Goal: Transaction & Acquisition: Purchase product/service

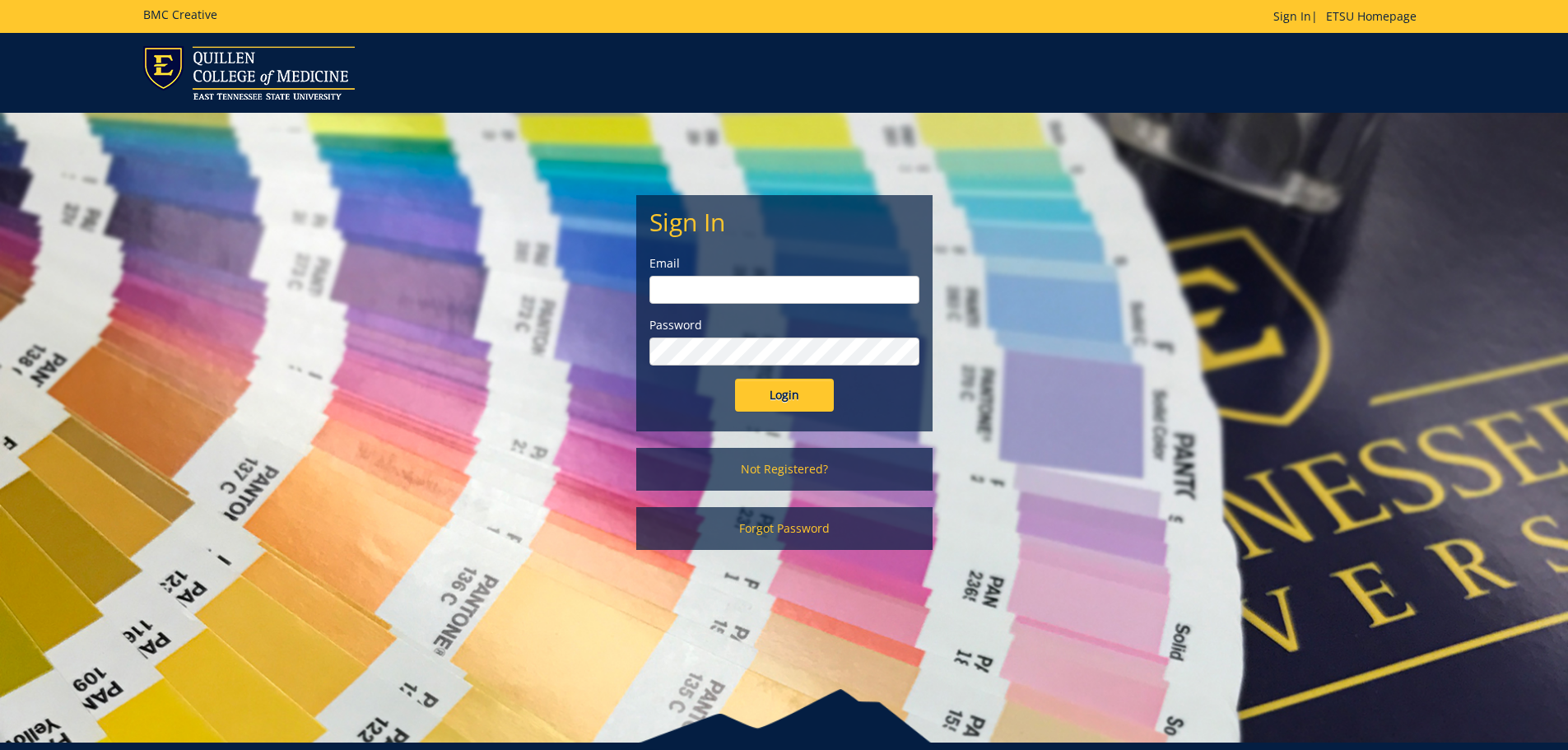
type input "feltnert@etsu.edu"
click at [795, 396] on input "Login" at bounding box center [784, 394] width 99 height 33
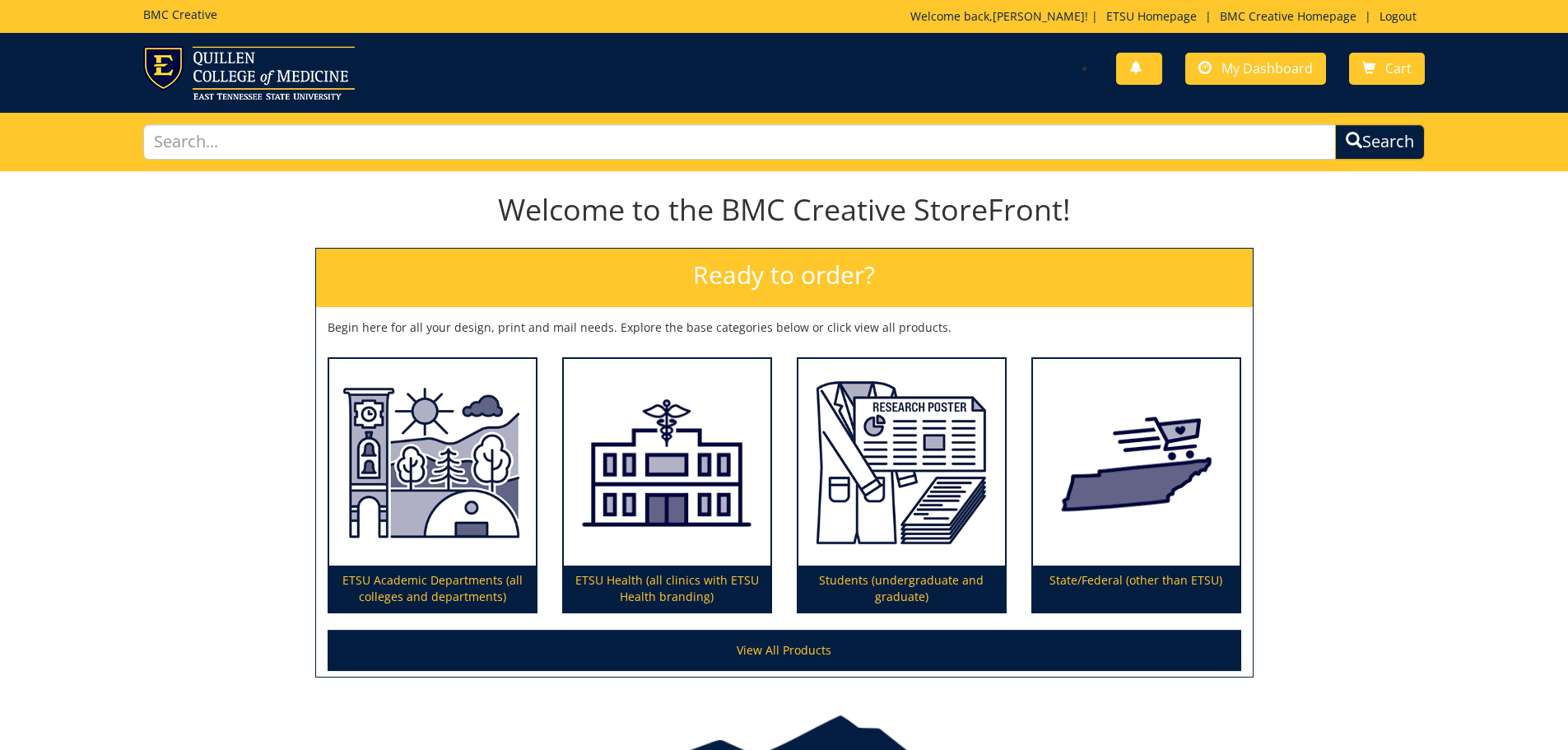
scroll to position [82, 0]
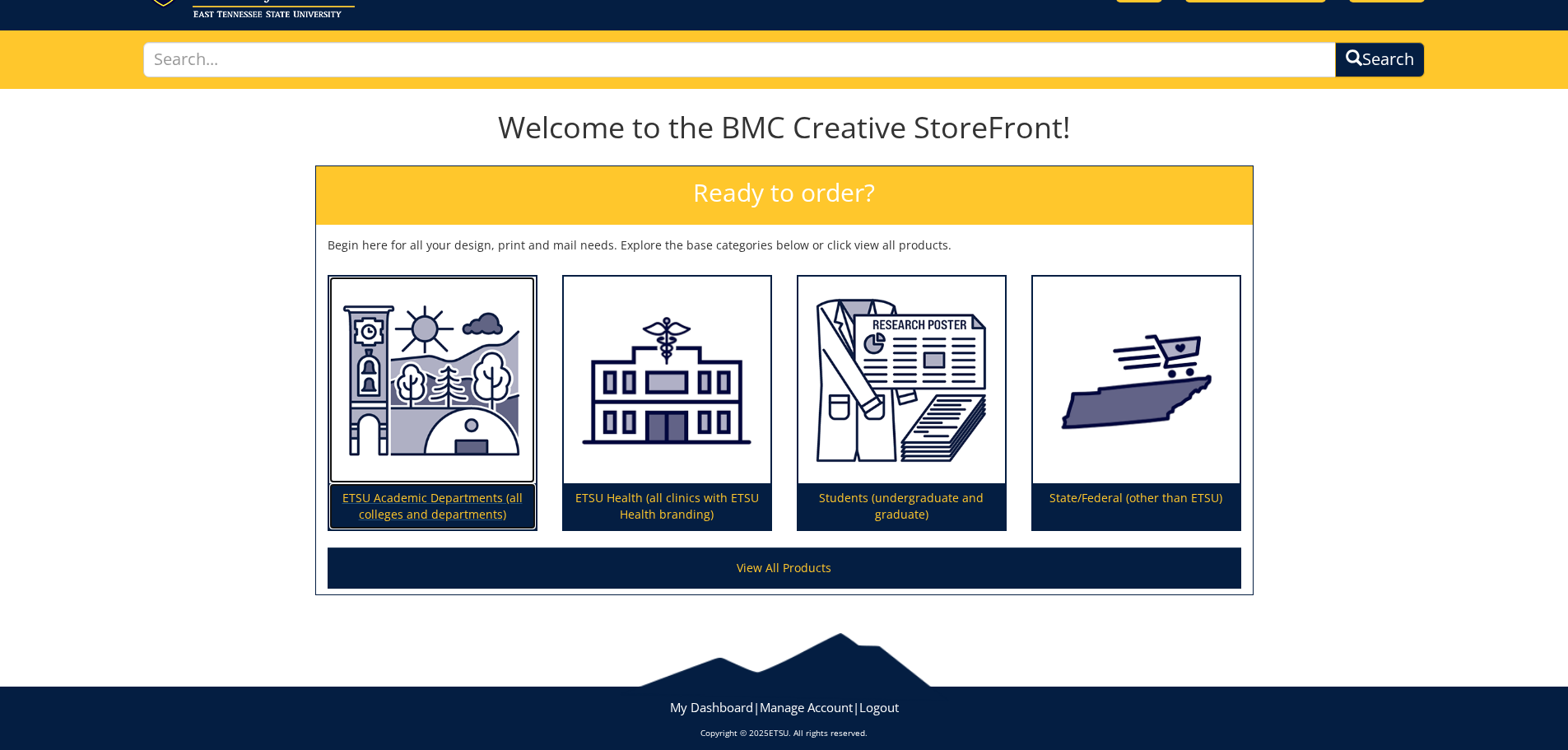
click at [453, 459] on img at bounding box center [432, 380] width 207 height 208
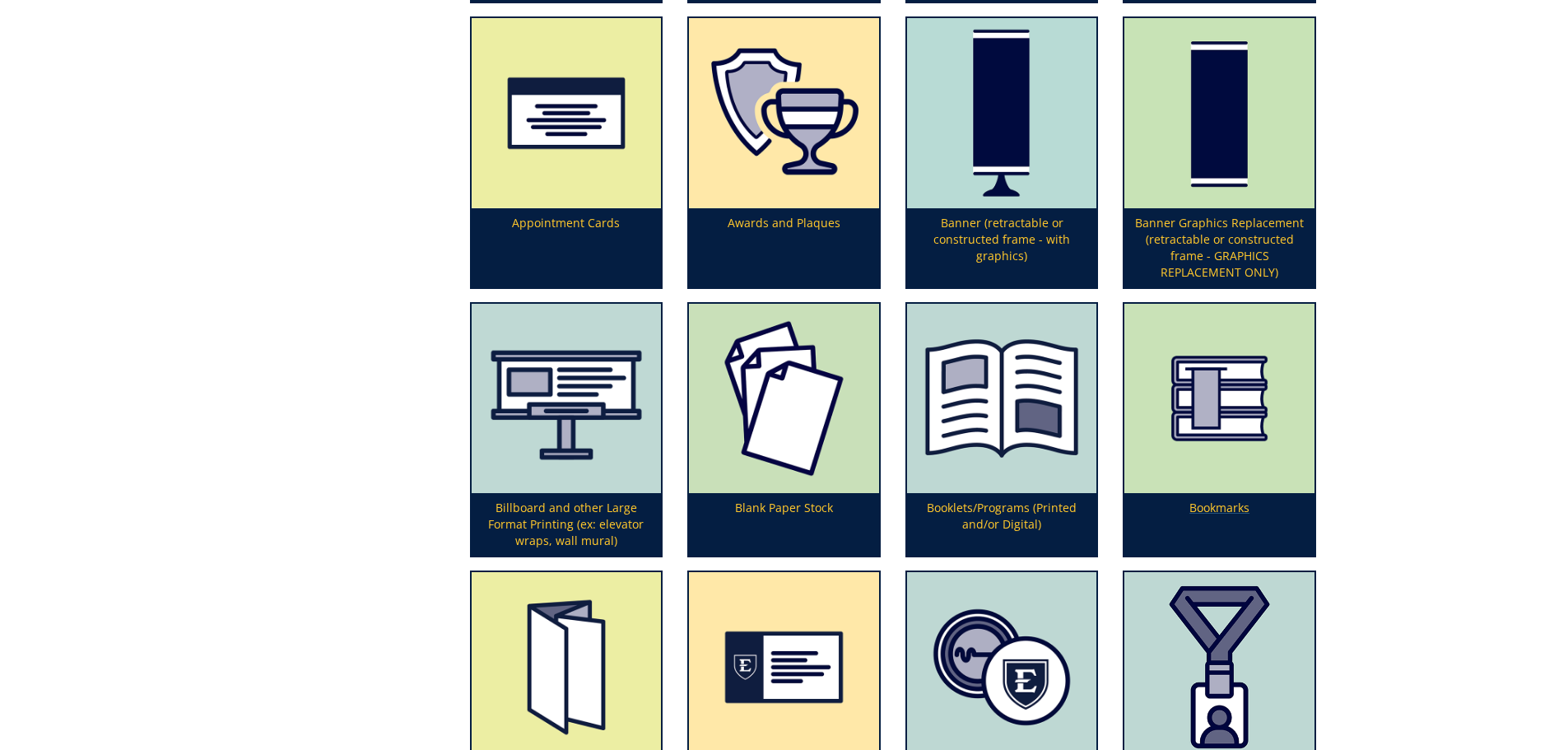
scroll to position [741, 0]
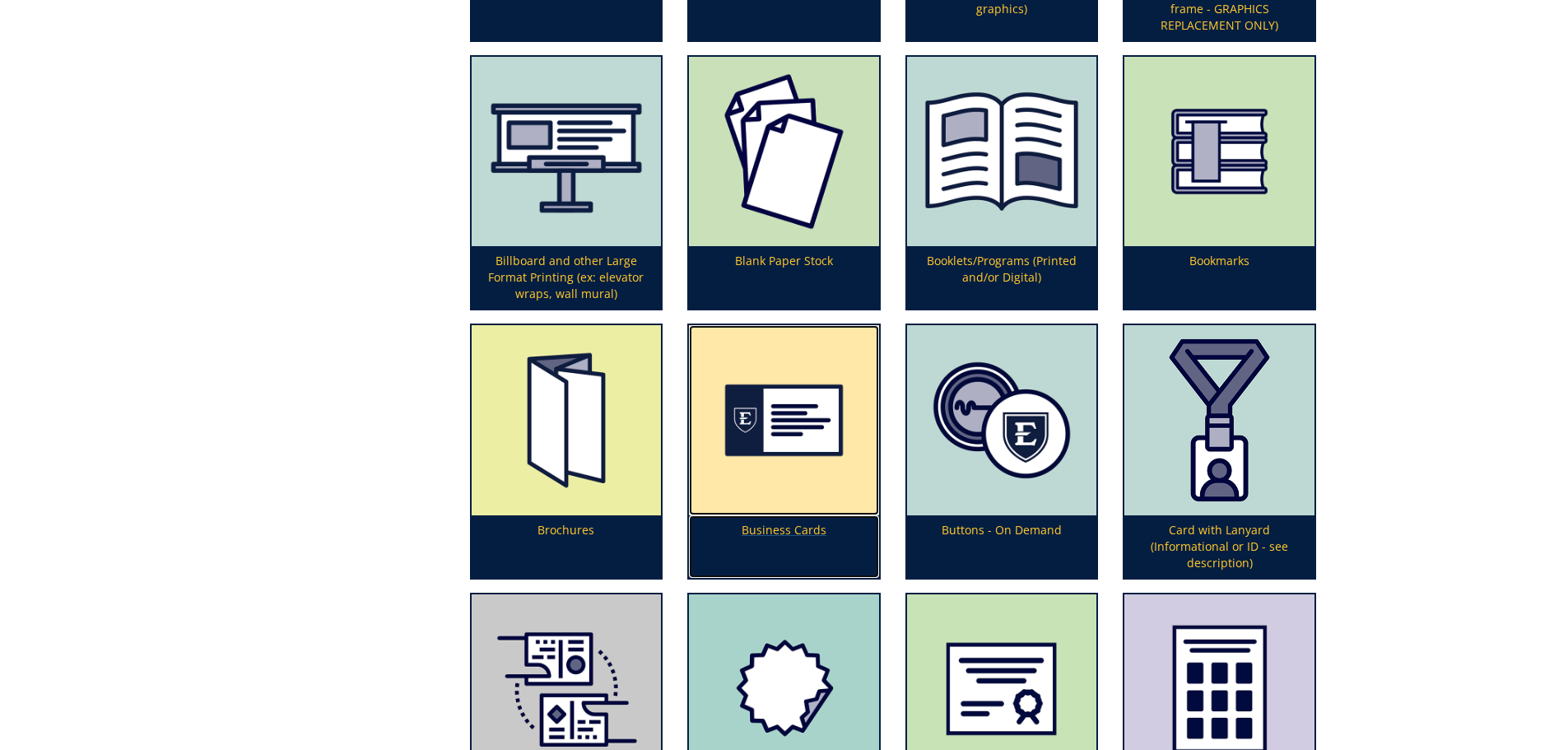
click at [780, 527] on p "Business Cards" at bounding box center [784, 546] width 191 height 62
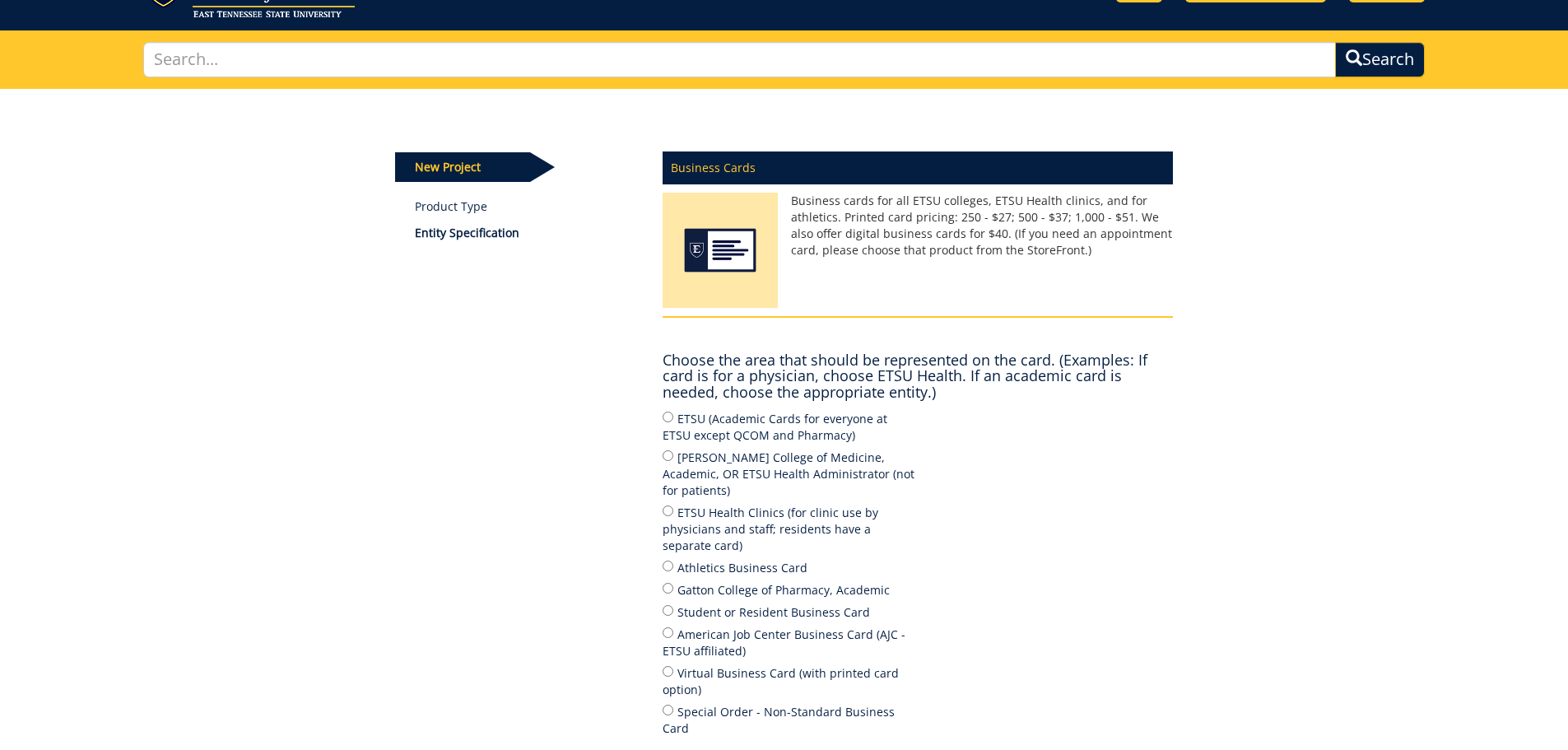
scroll to position [164, 0]
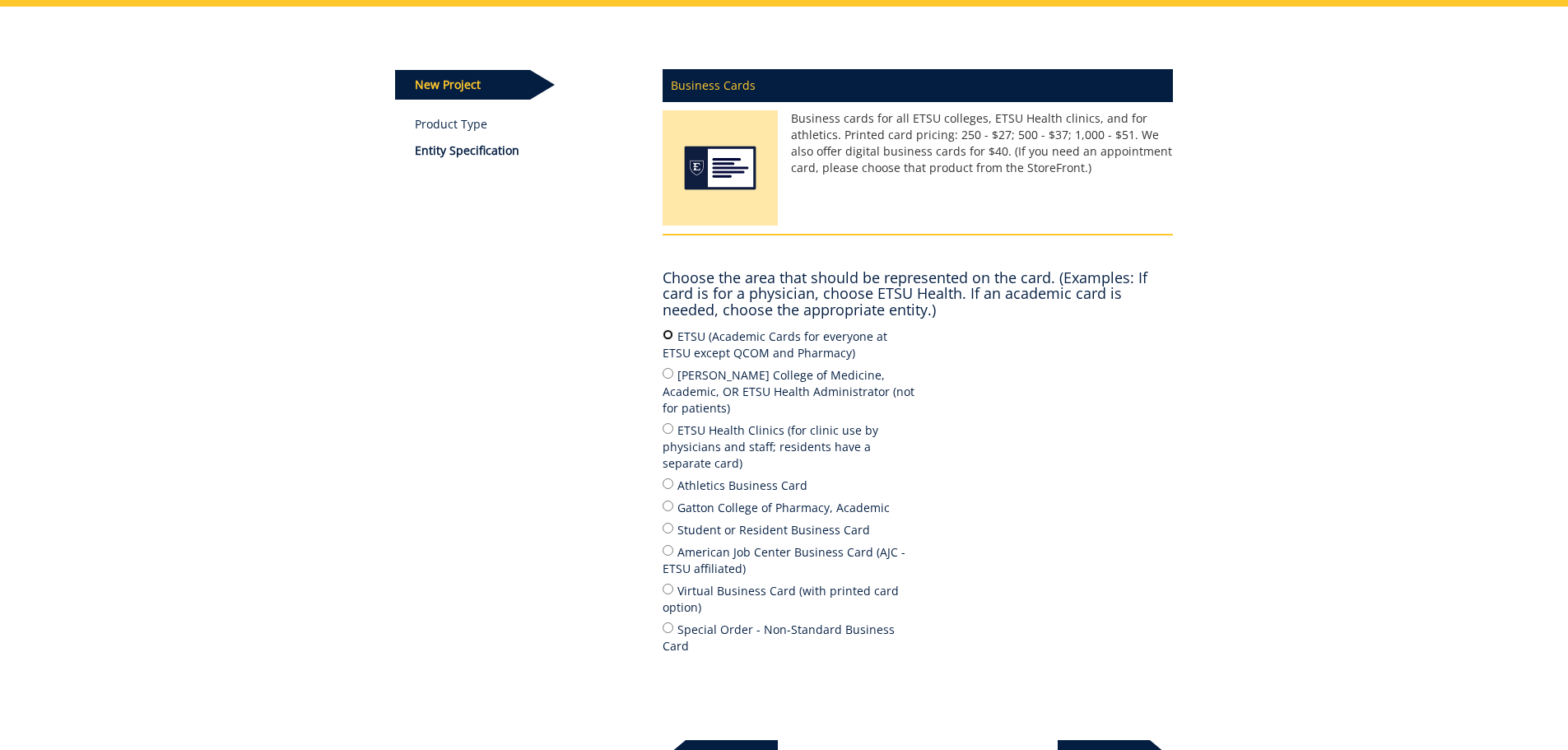
click at [667, 334] on input "ETSU (Academic Cards for everyone at ETSU except QCOM and Pharmacy)" at bounding box center [667, 334] width 10 height 10
radio input "true"
click at [1100, 740] on p "Next" at bounding box center [1104, 756] width 92 height 33
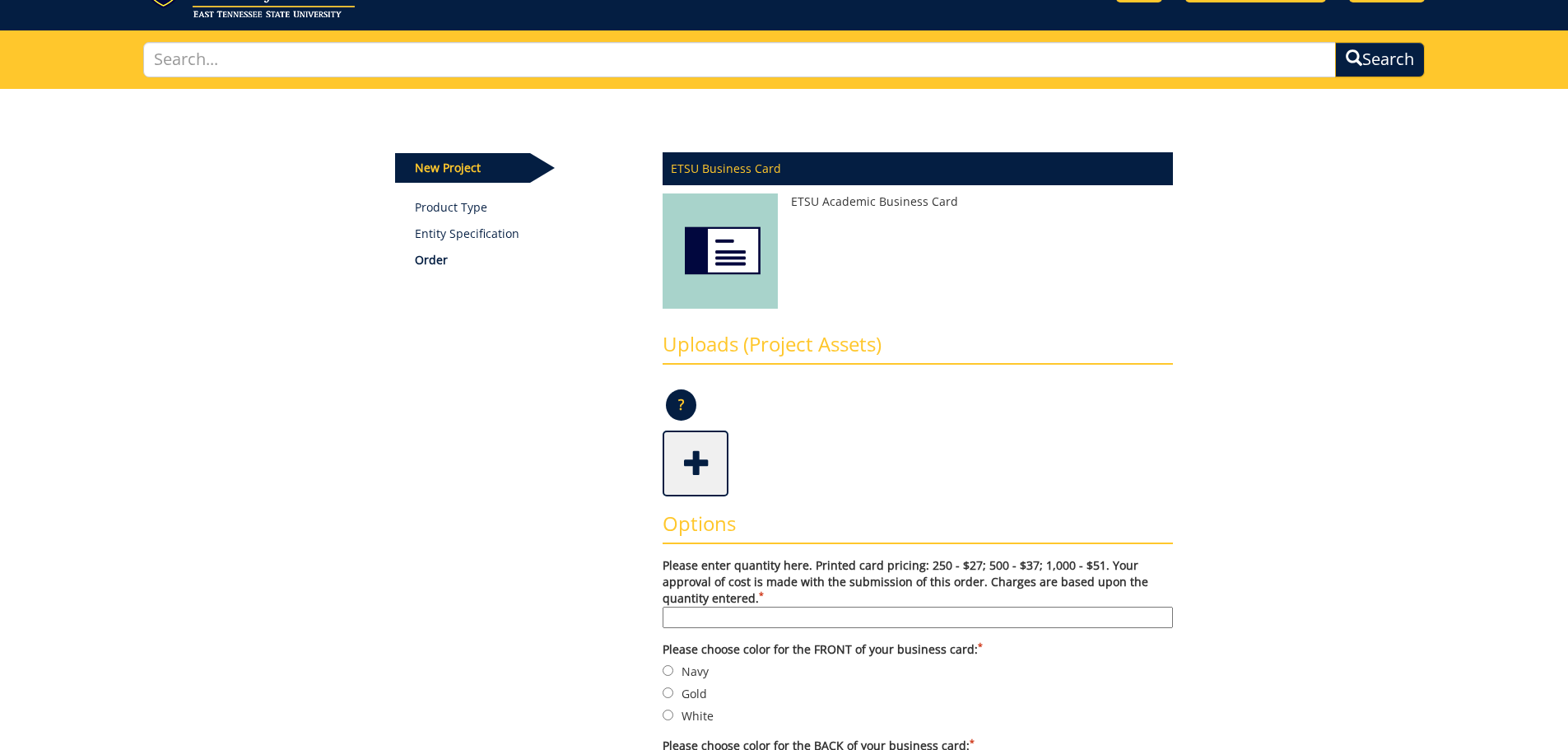
scroll to position [247, 0]
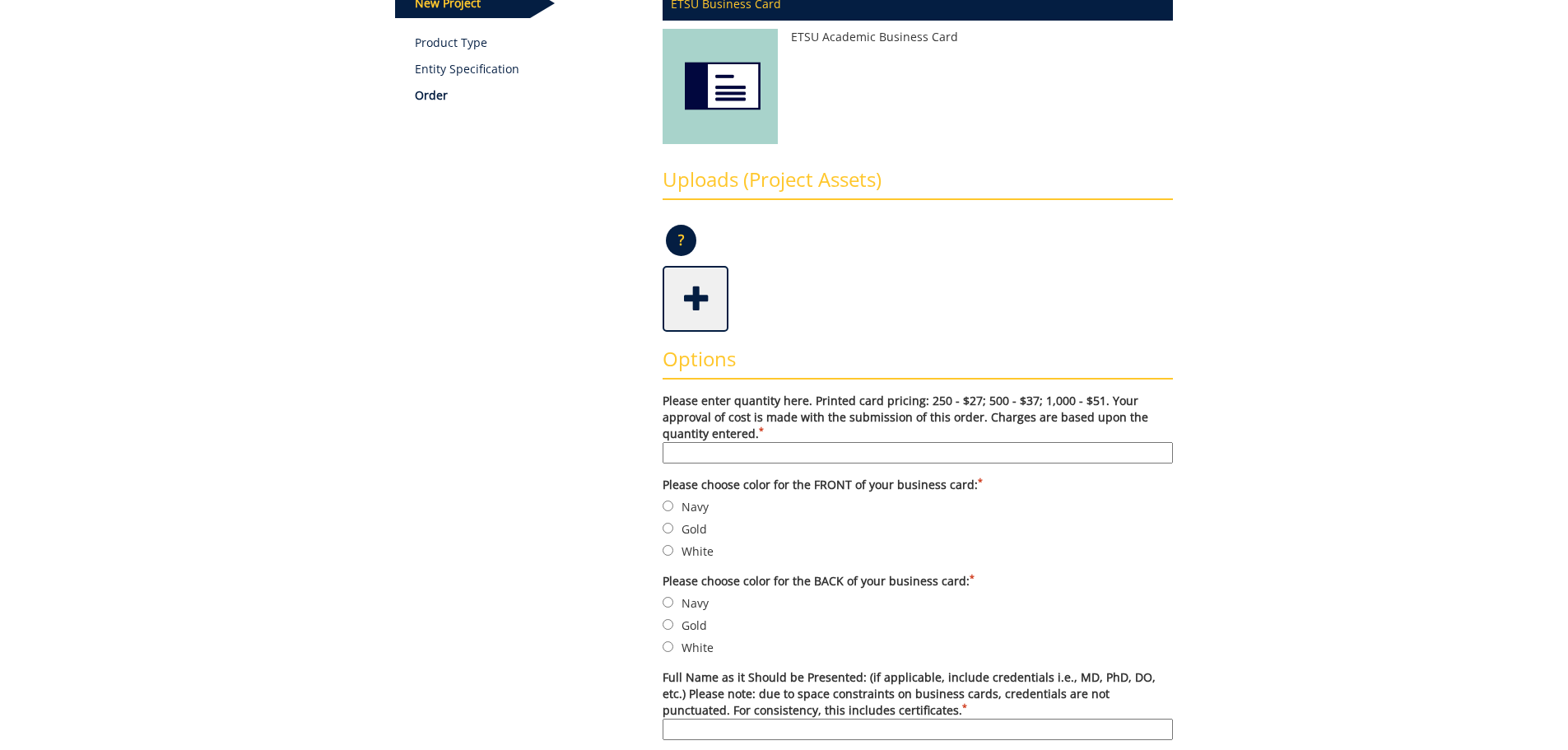
click at [709, 451] on input "Please enter quantity here. Printed card pricing: 250 - $27; 500 - $37; 1,000 -…" at bounding box center [917, 452] width 510 height 22
type input "250"
click at [663, 504] on input "Navy" at bounding box center [667, 505] width 10 height 10
radio input "true"
click at [669, 599] on input "Navy" at bounding box center [667, 601] width 10 height 10
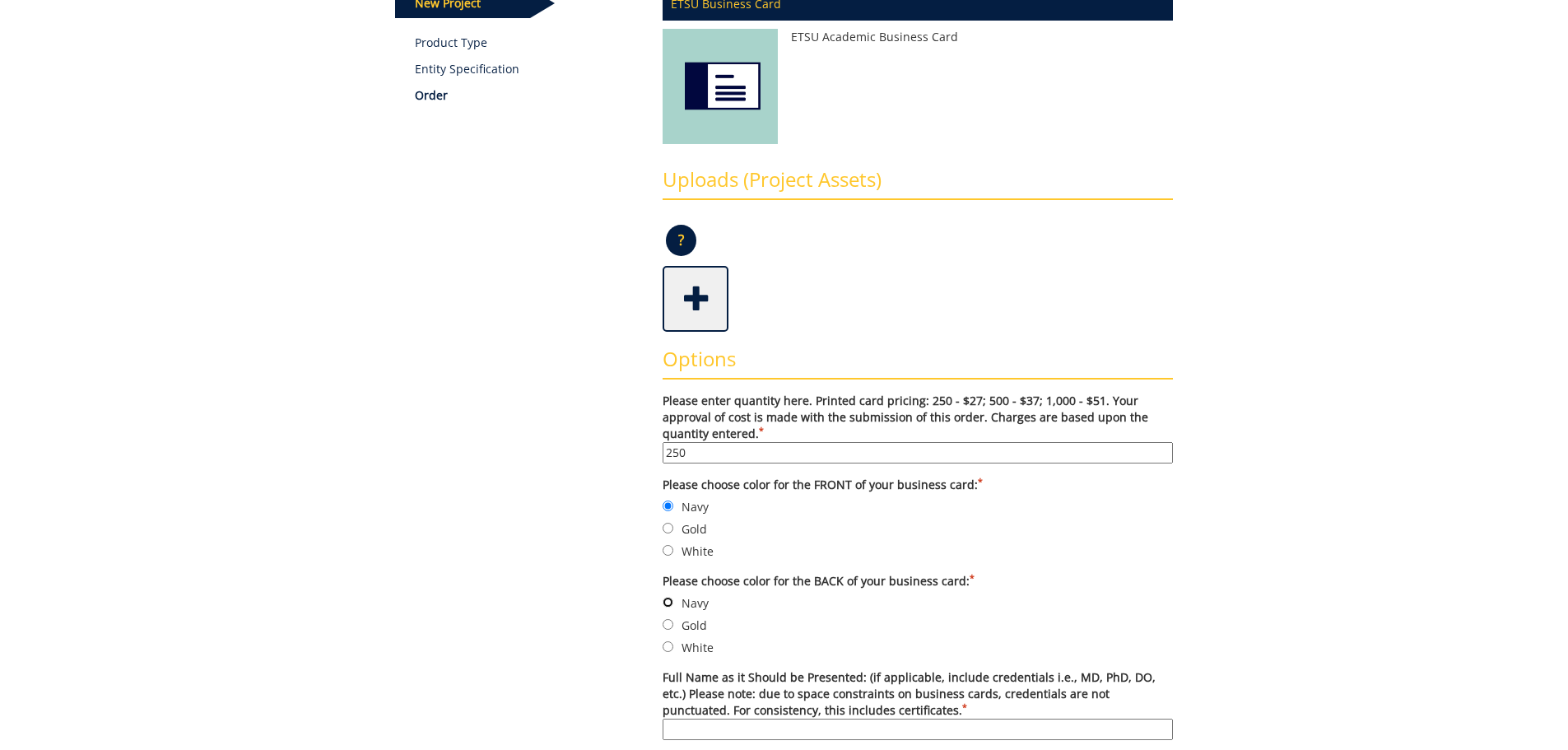
radio input "true"
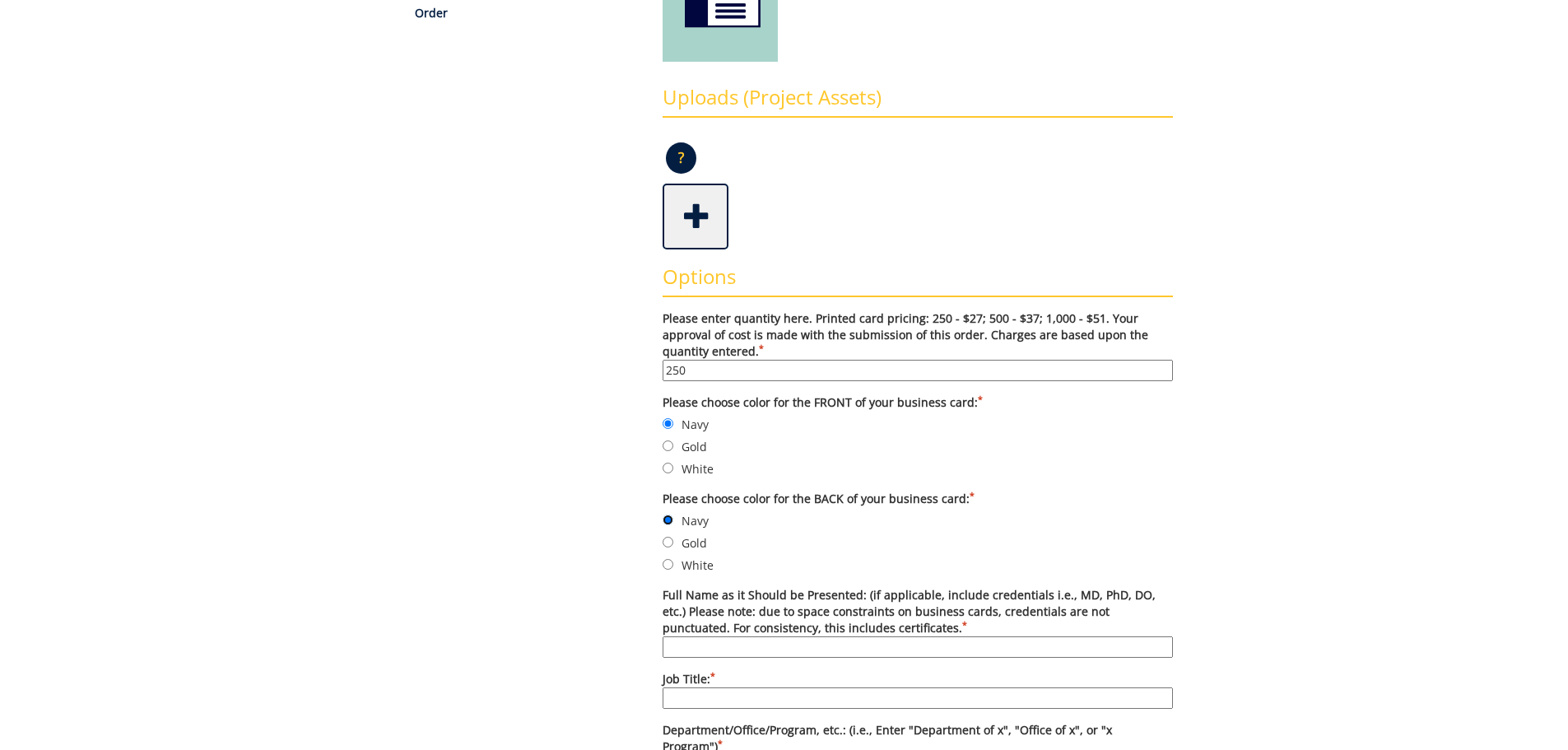
scroll to position [411, 0]
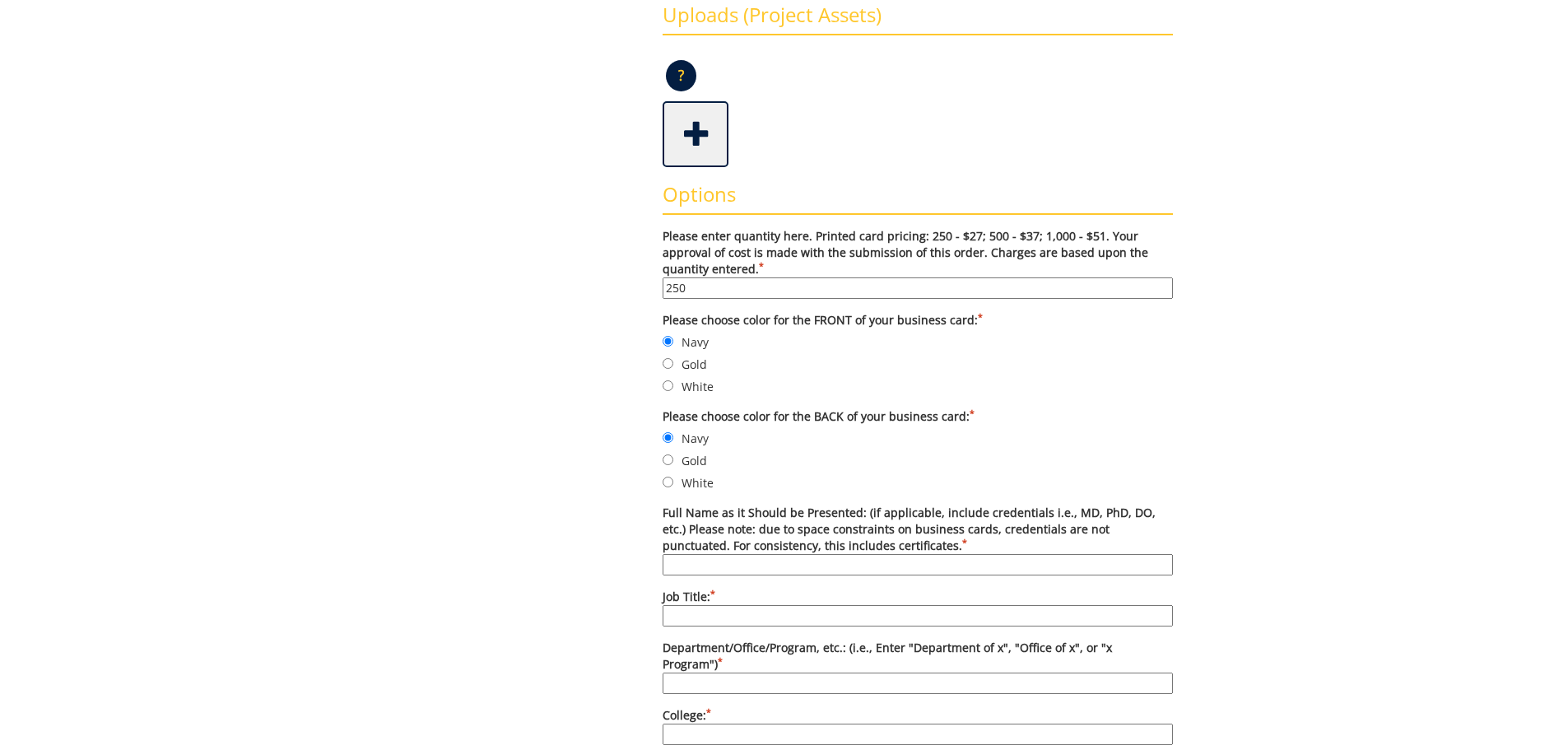
click at [675, 563] on input "Full Name as it Should be Presented: (if applicable, include credentials i.e., …" at bounding box center [917, 564] width 510 height 22
click at [756, 567] on input "Full Name as it Should be Presented: (if applicable, include credentials i.e., …" at bounding box center [917, 564] width 510 height 22
type input "[PERSON_NAME]"
type input "Projects and Events Manager"
click at [690, 673] on input "Department/Office/Program, etc.: (i.e., Enter "Department of x", "Office of x",…" at bounding box center [917, 683] width 510 height 22
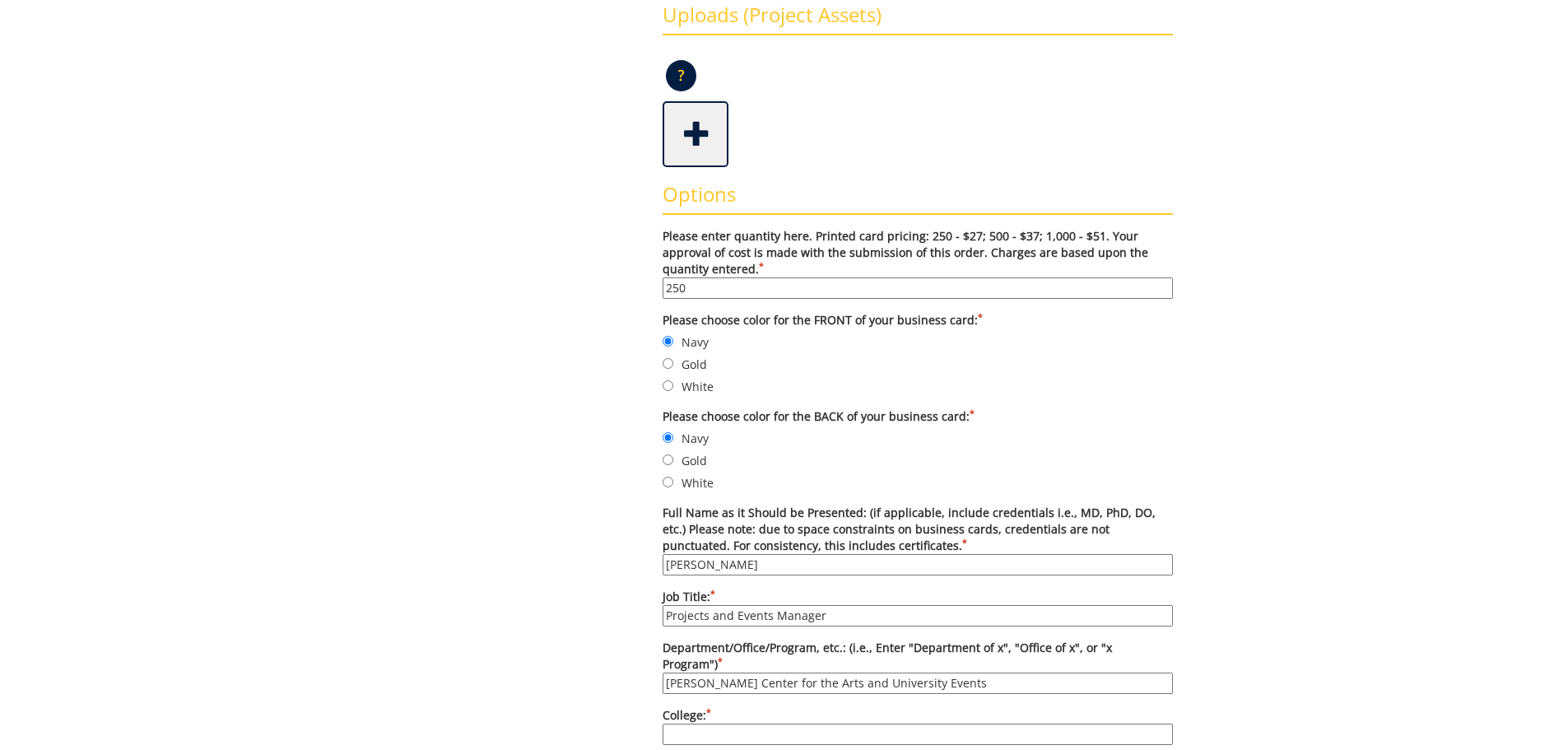
type input "[PERSON_NAME] Center for the Arts and University Events"
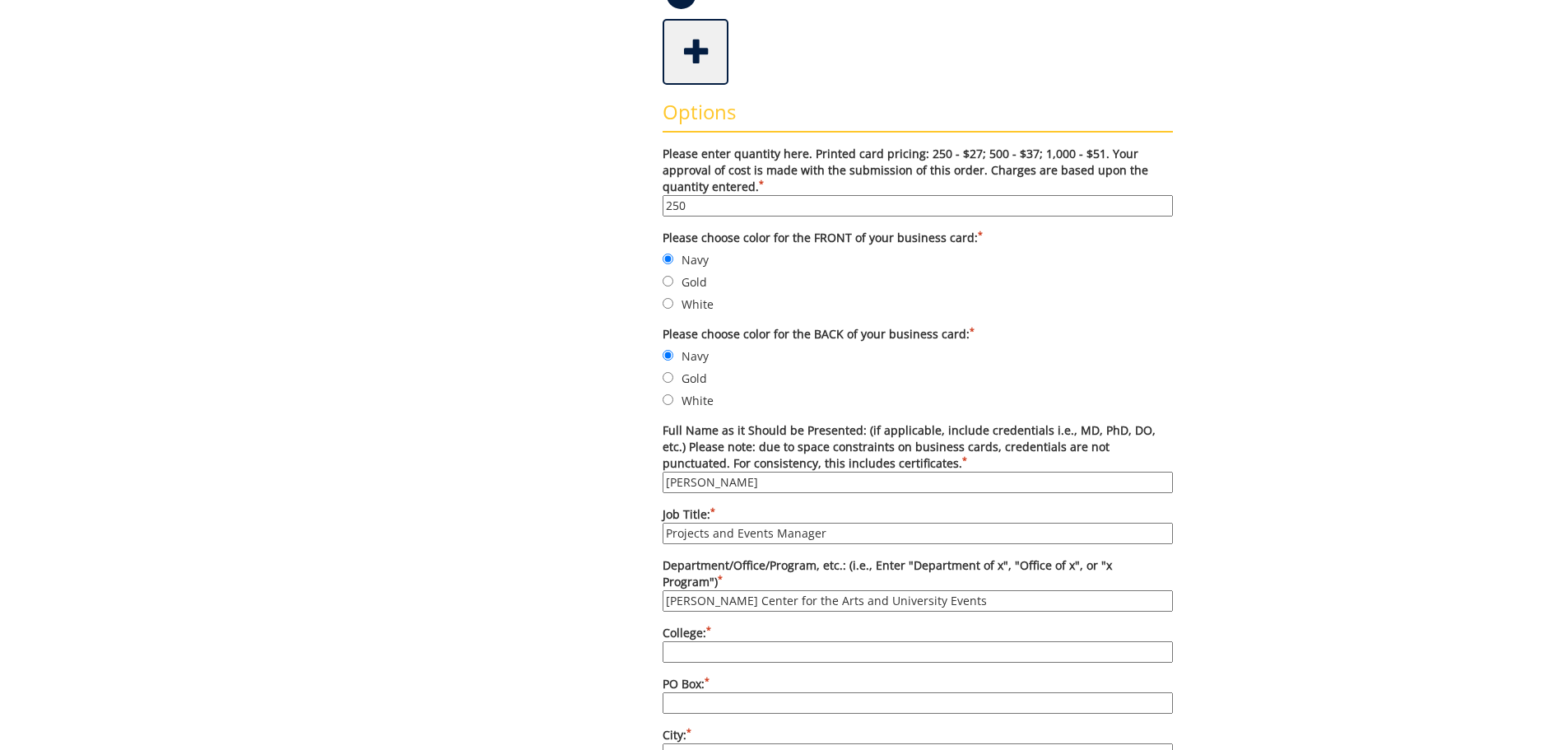
scroll to position [576, 0]
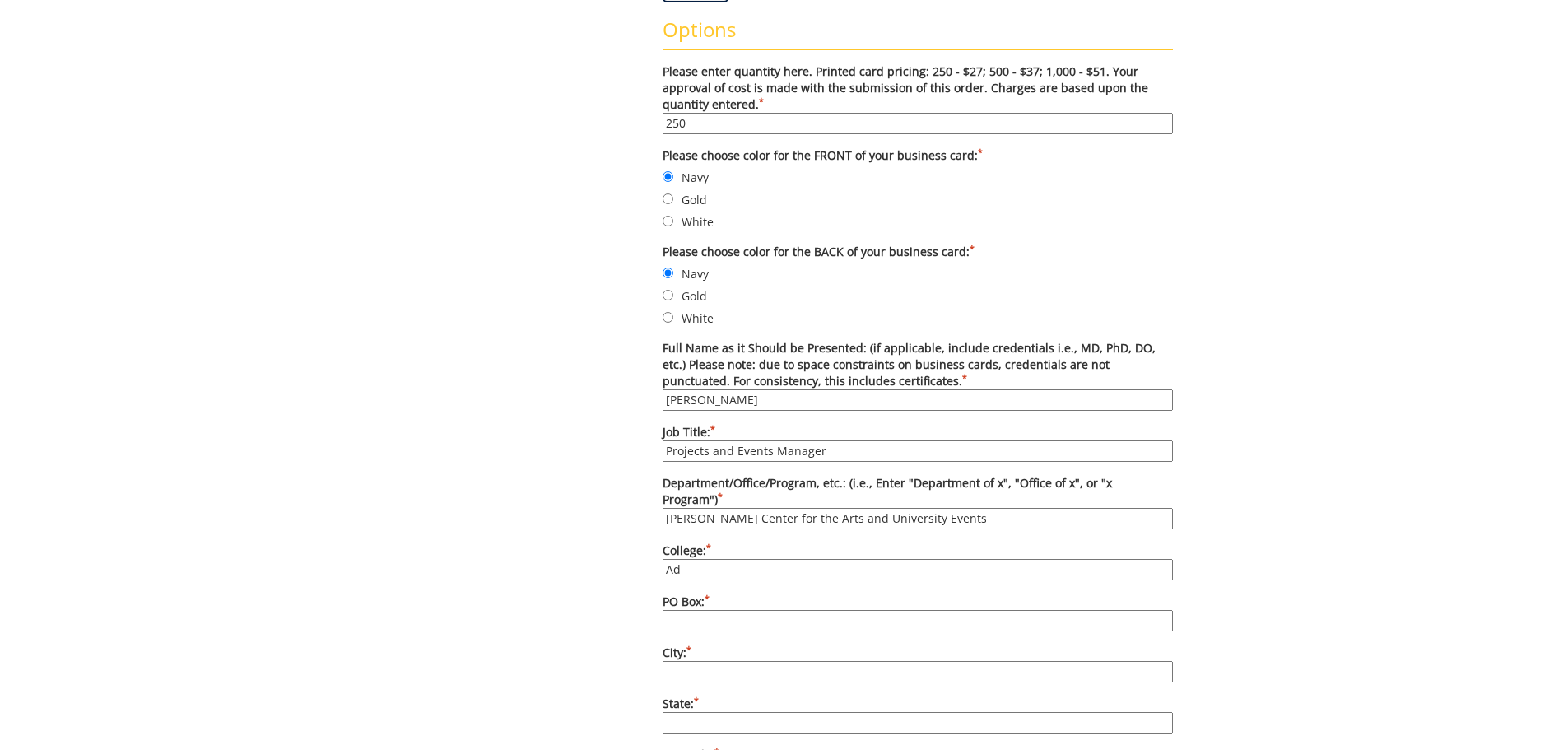
type input "A"
type input "[GEOGRAPHIC_DATA][US_STATE]"
type input "PO Box 70706"
type input "[GEOGRAPHIC_DATA]"
type input "TN"
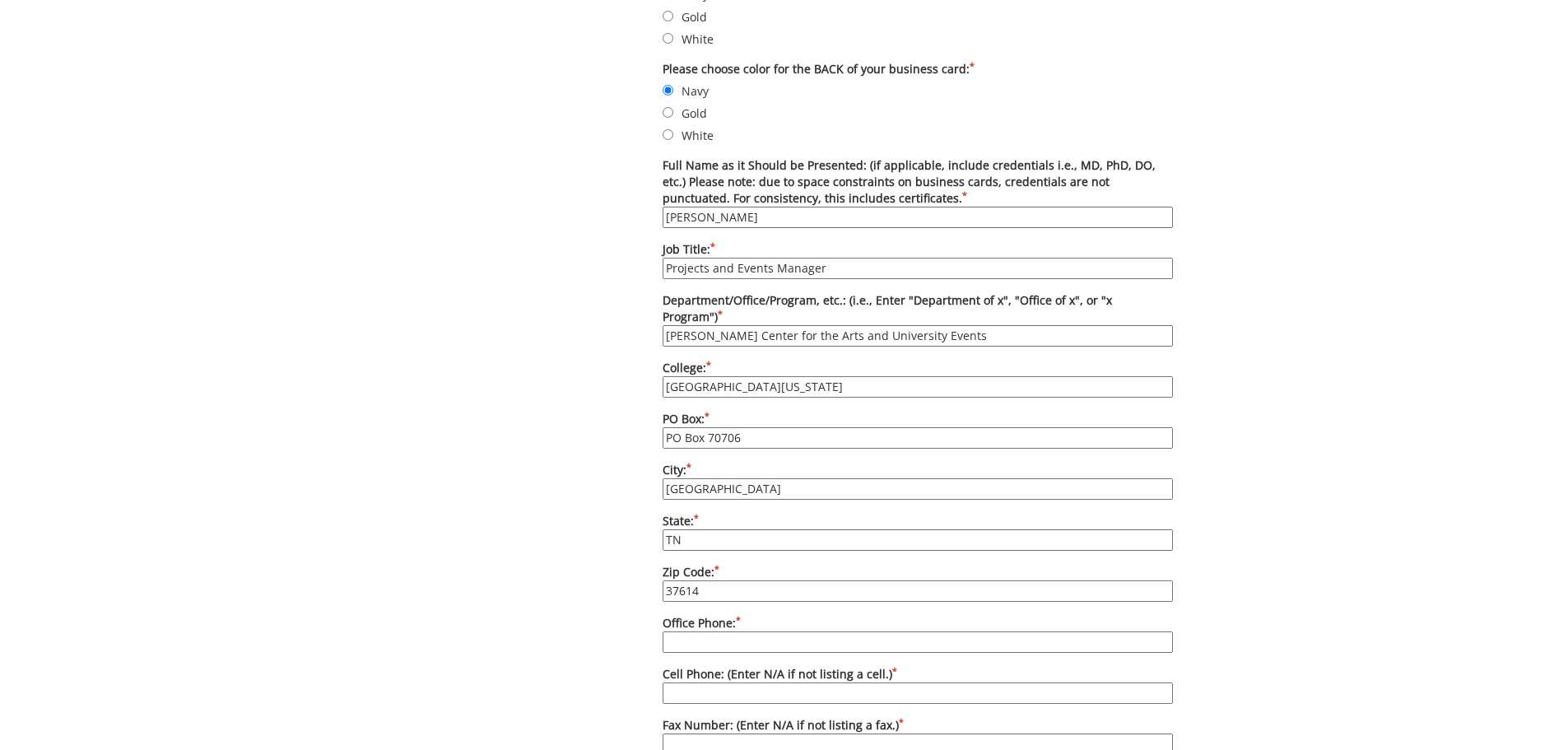
scroll to position [924, 0]
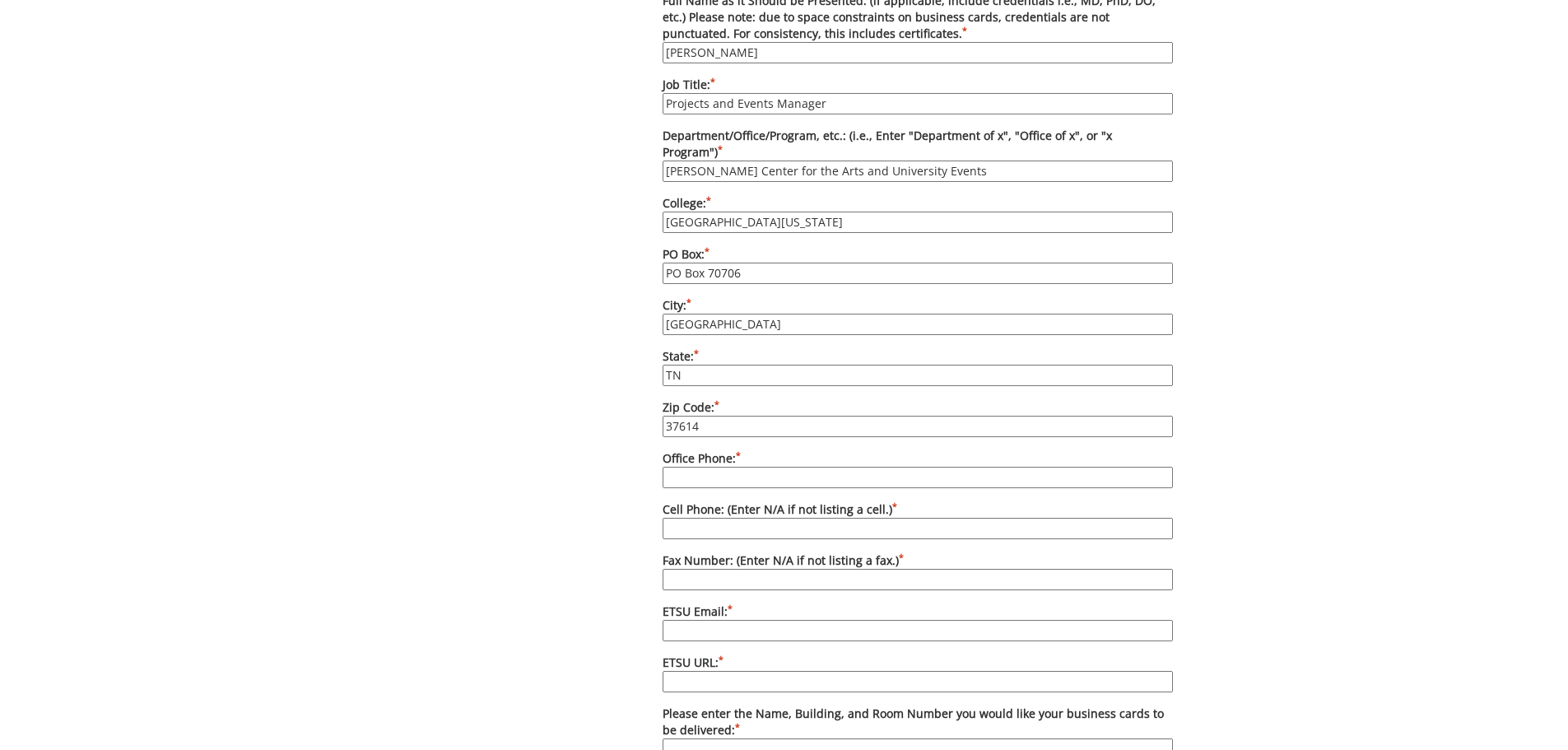
type input "37614"
click at [699, 467] on input "Office Phone: *" at bounding box center [917, 477] width 510 height 22
type input "[PHONE_NUMBER]"
click at [689, 518] on input "Cell Phone: (Enter N/A if not listing a cell.) *" at bounding box center [917, 528] width 510 height 22
type input "[PHONE_NUMBER]"
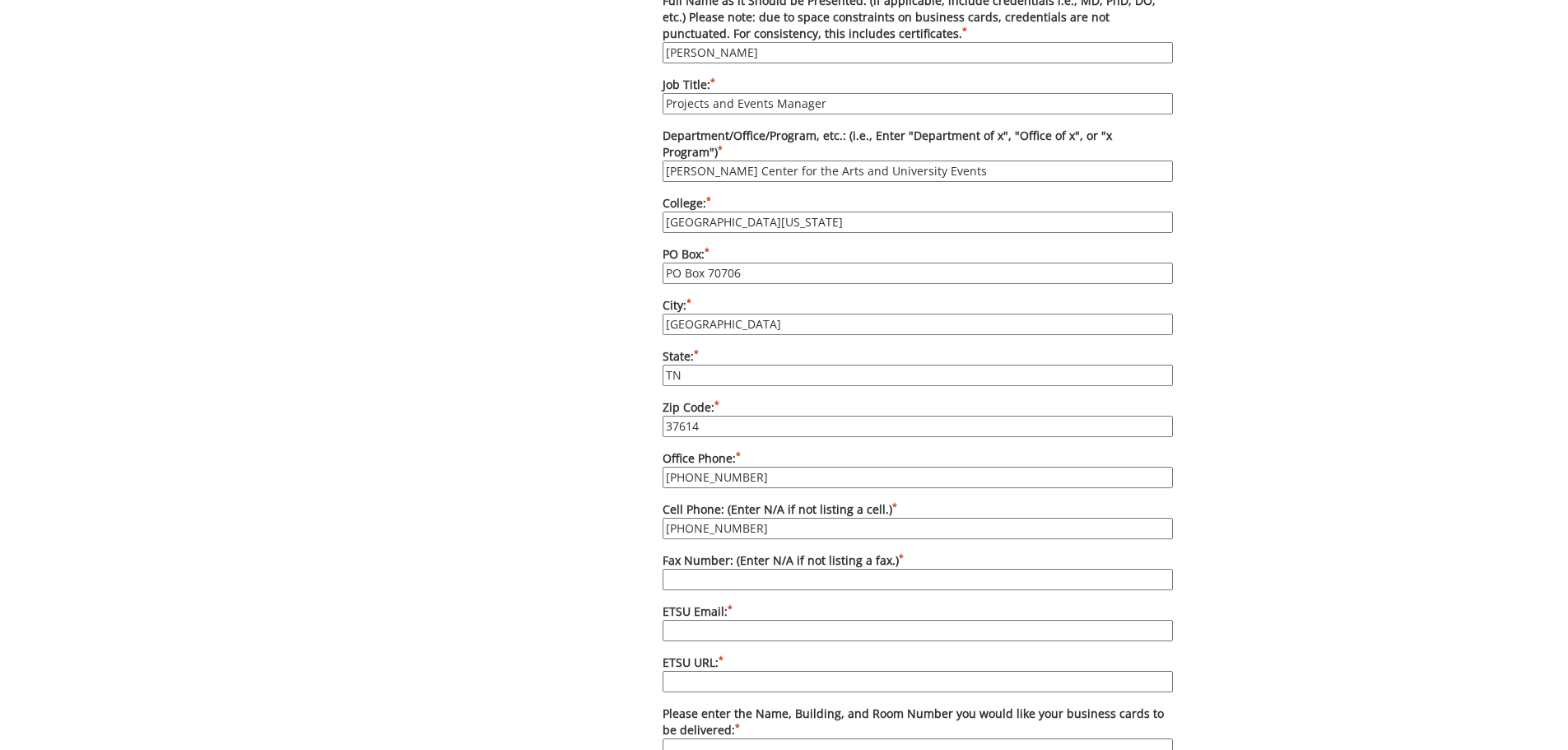
click at [728, 620] on input "ETSU Email: *" at bounding box center [917, 630] width 510 height 22
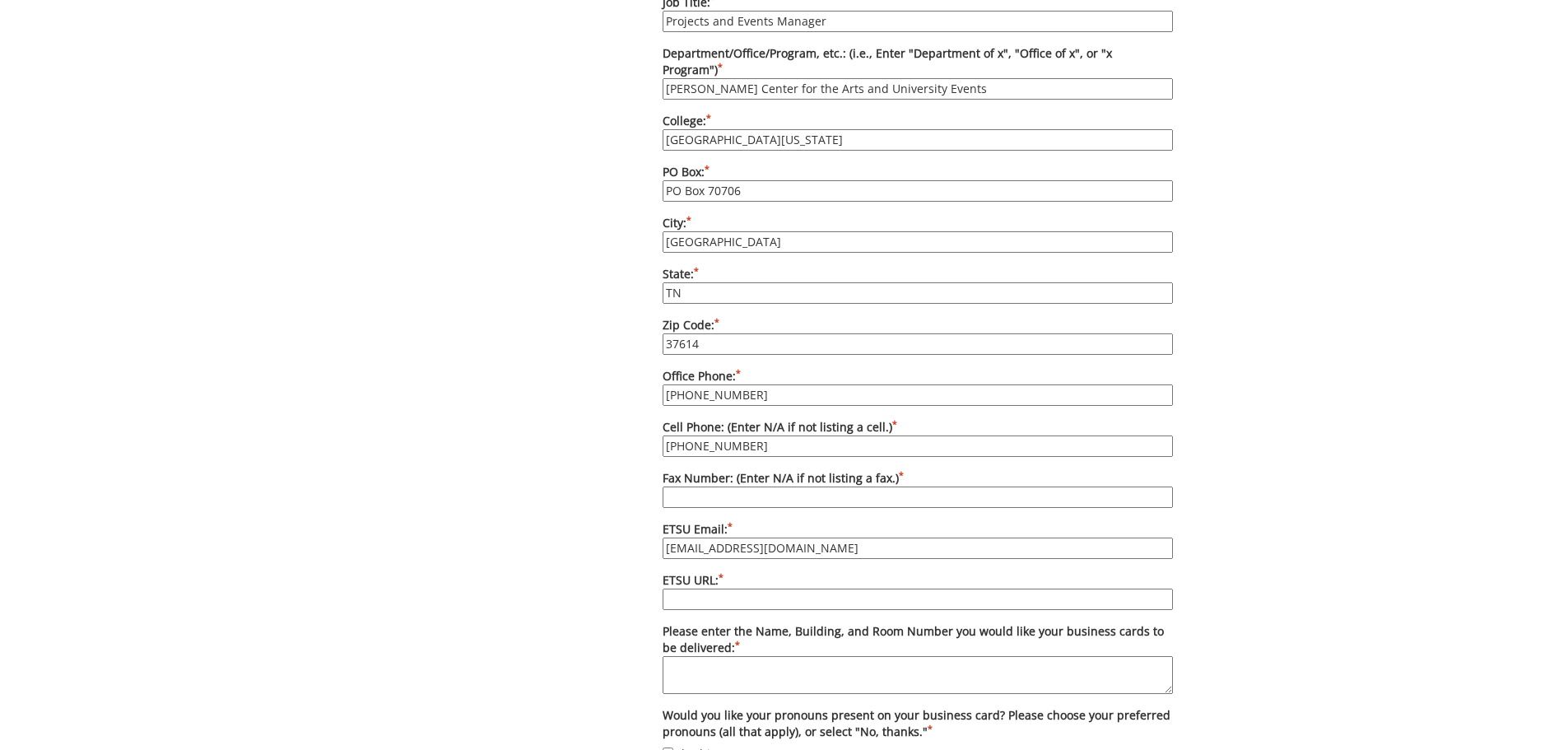
scroll to position [1088, 0]
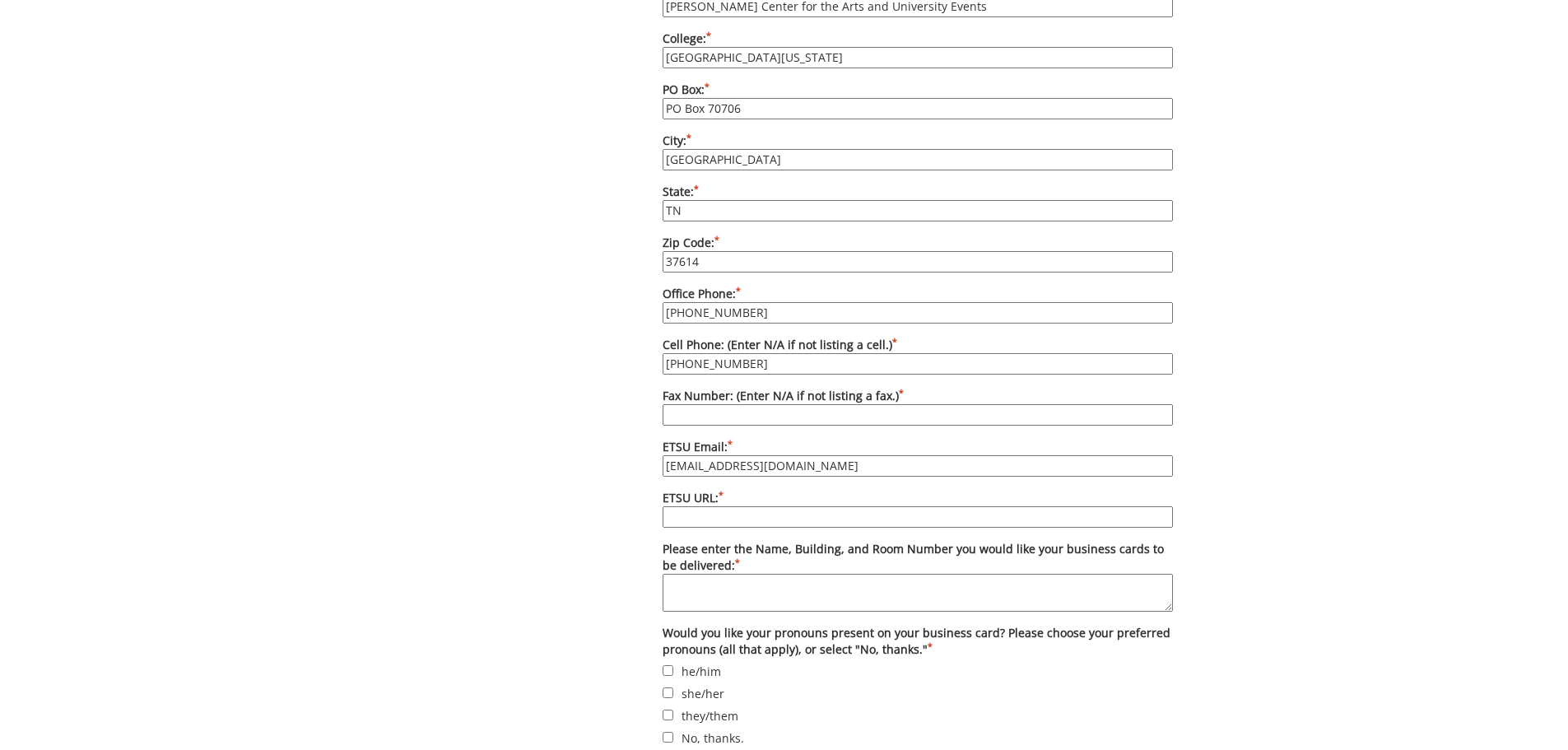
type input "[EMAIL_ADDRESS][DOMAIN_NAME]"
click at [708, 506] on input "ETSU URL: *" at bounding box center [917, 516] width 510 height 22
type input "ETSUMartin [DOMAIN_NAME]; [DOMAIN_NAME][URL]"
click at [699, 574] on textarea "Please enter the Name, Building, and Room Number you would like your business c…" at bounding box center [917, 592] width 510 height 38
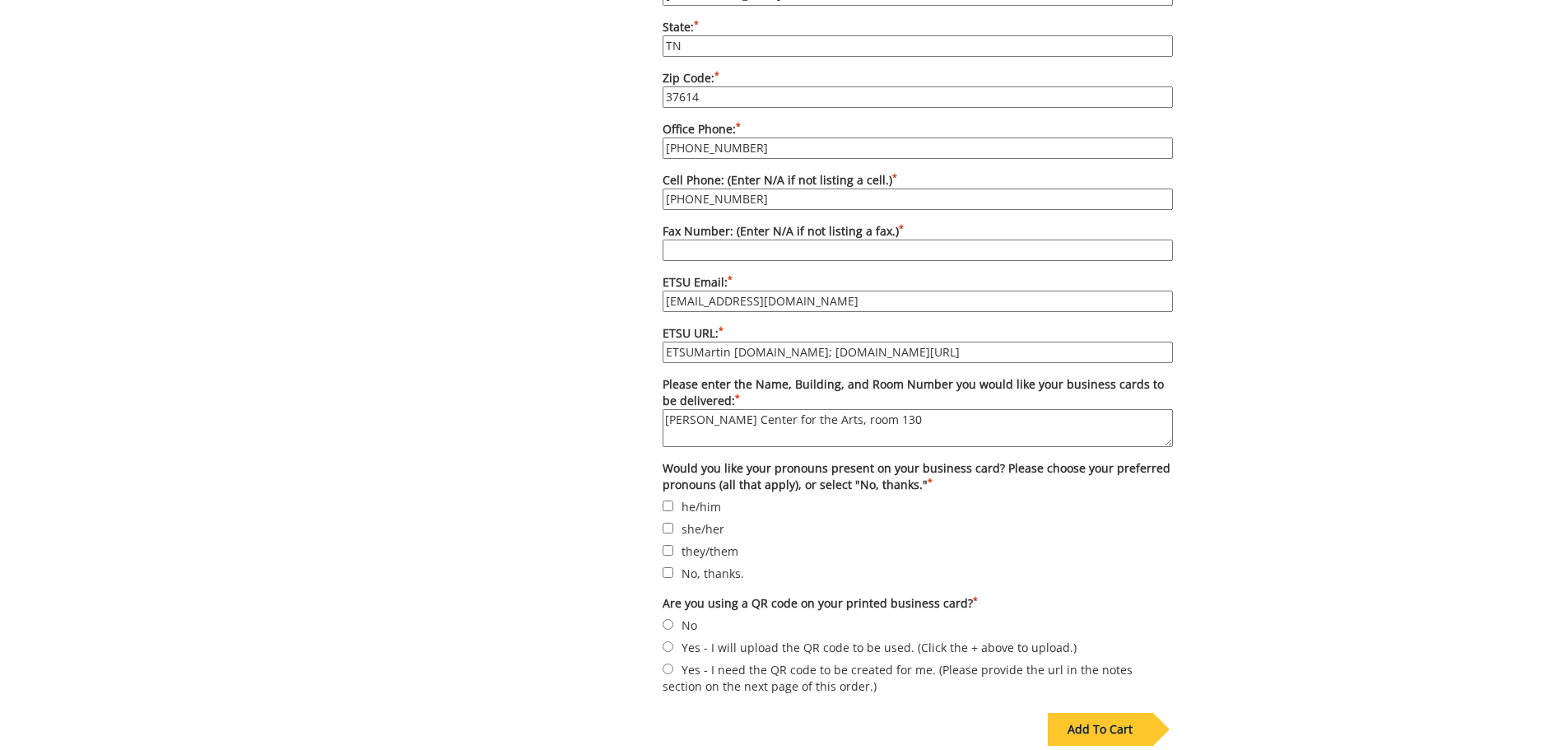
type textarea "[PERSON_NAME] Center for the Arts, room 130"
click at [669, 567] on input "No, thanks." at bounding box center [667, 572] width 10 height 10
checkbox input "true"
click at [667, 619] on input "No" at bounding box center [667, 624] width 10 height 10
radio input "true"
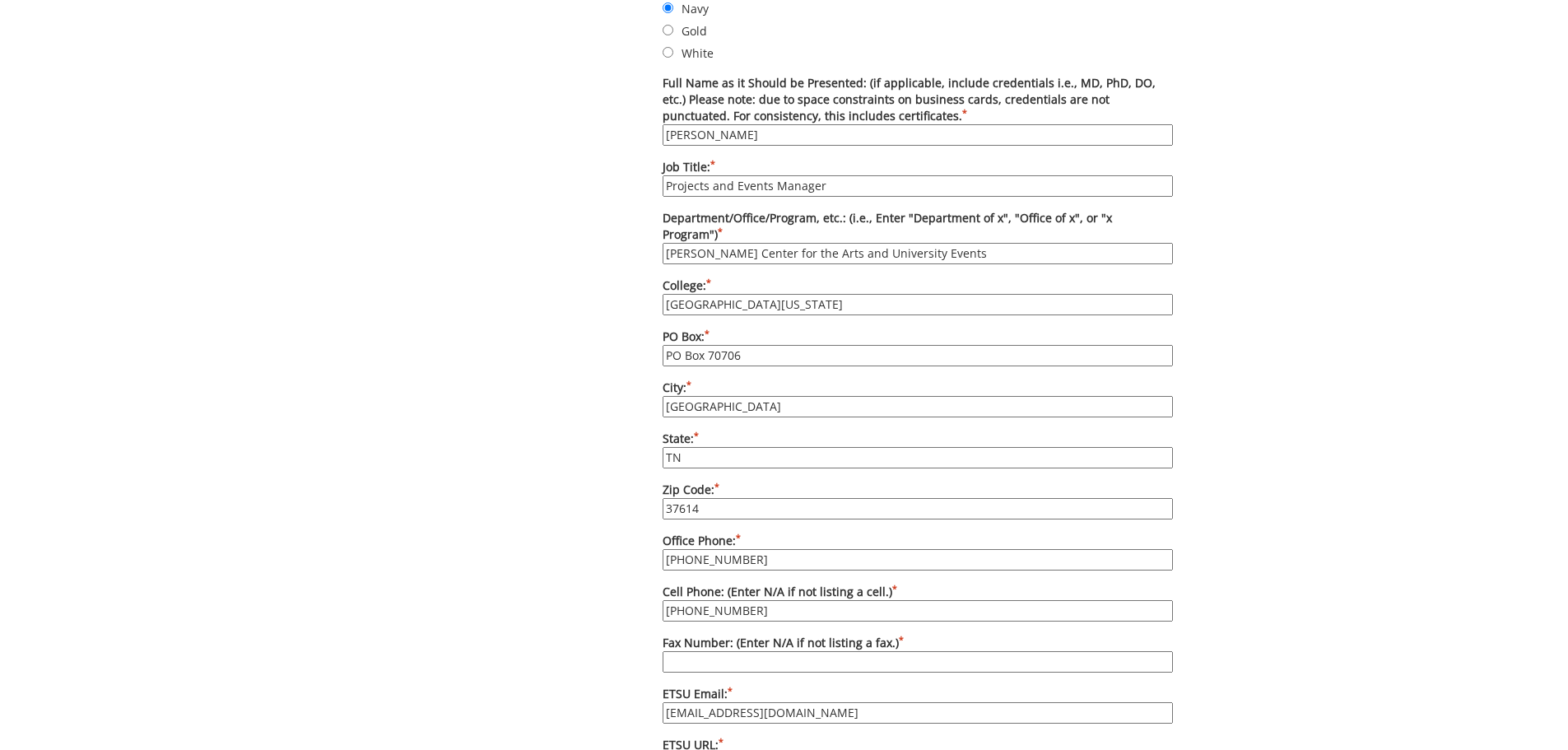
scroll to position [1006, 0]
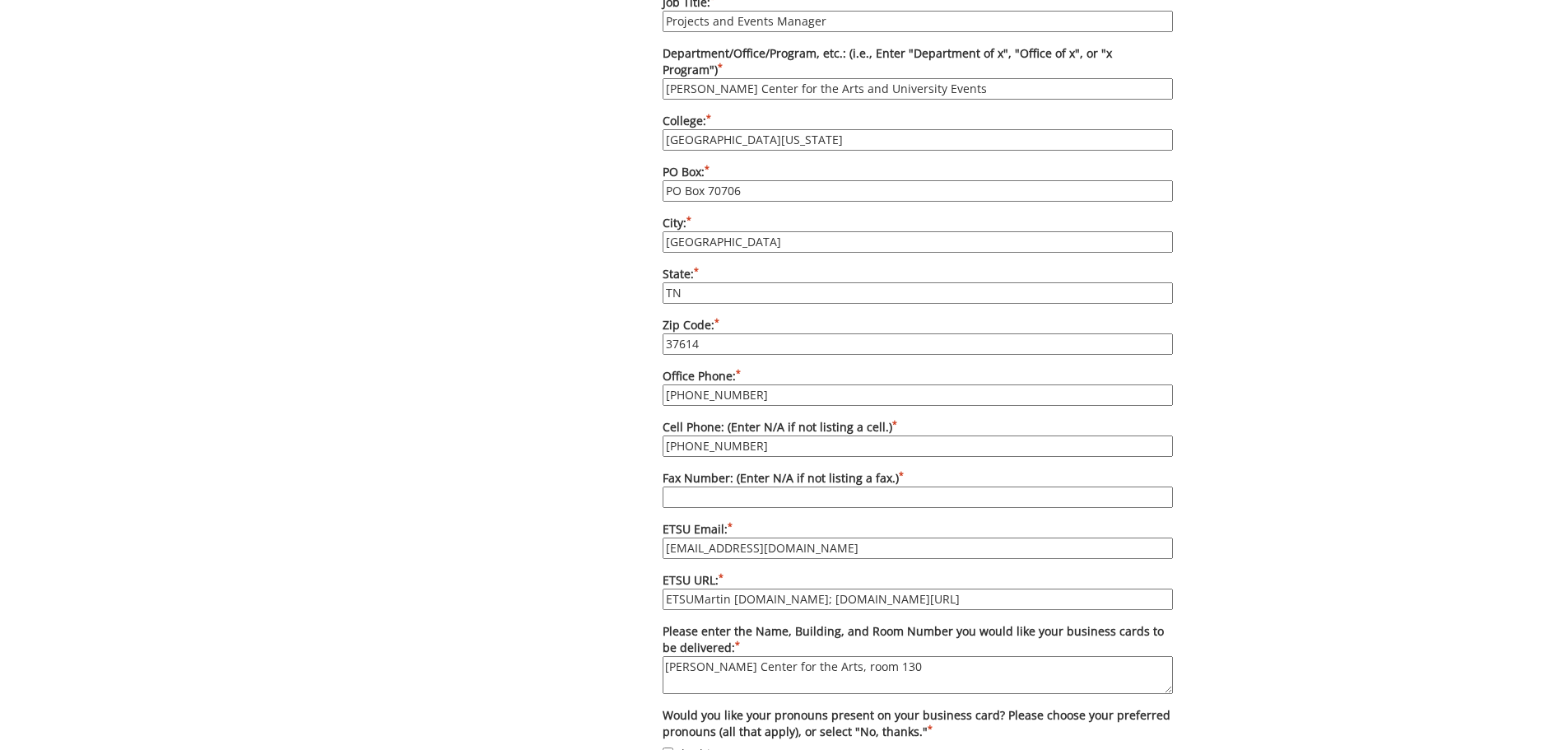
click at [786, 487] on input "Fax Number: (Enter N/A if not listing a fax.) *" at bounding box center [917, 497] width 510 height 22
type input "N/A"
click at [1291, 455] on div "Some kind of message here. New Project Product Type Entity Specification Order …" at bounding box center [784, 120] width 1568 height 1910
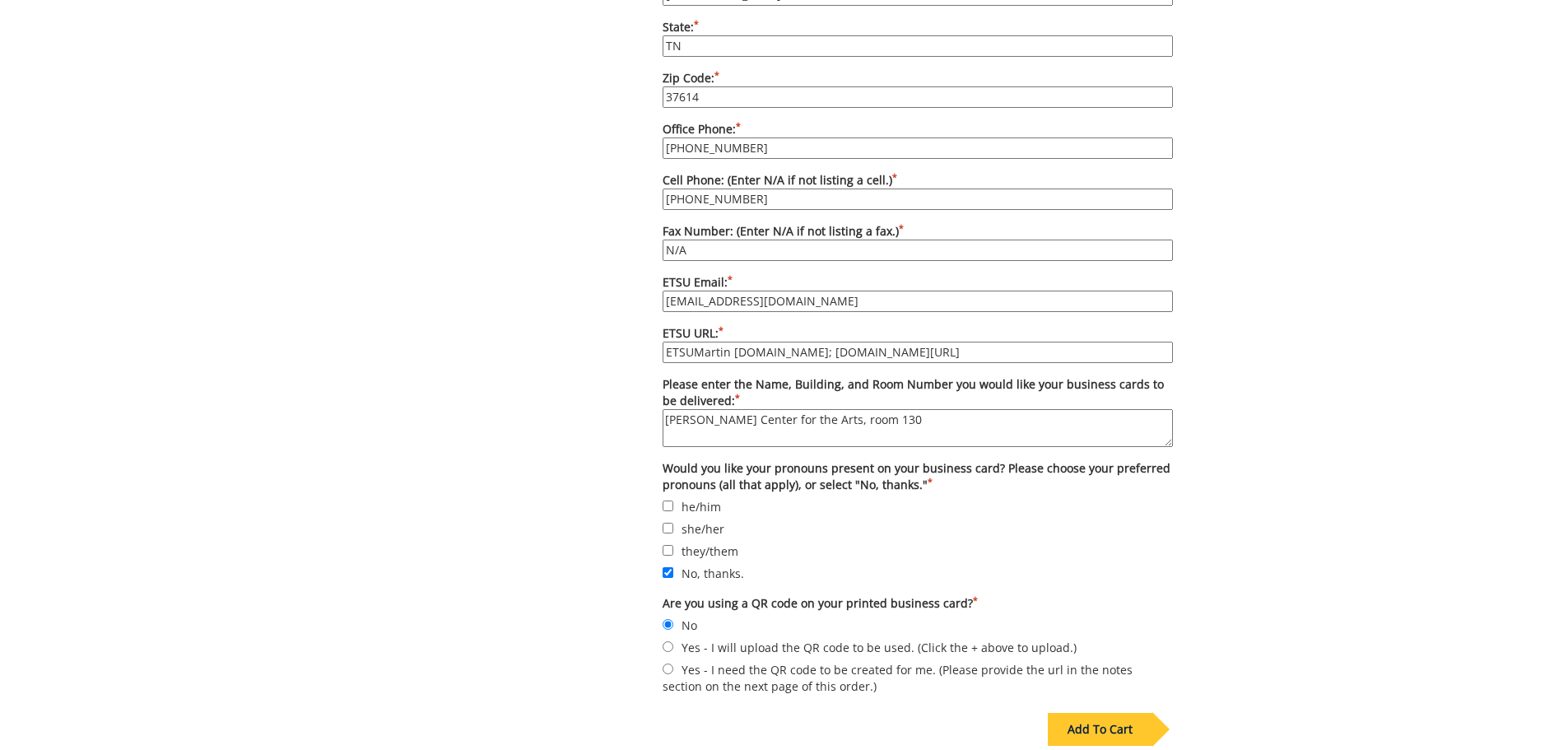
scroll to position [1474, 0]
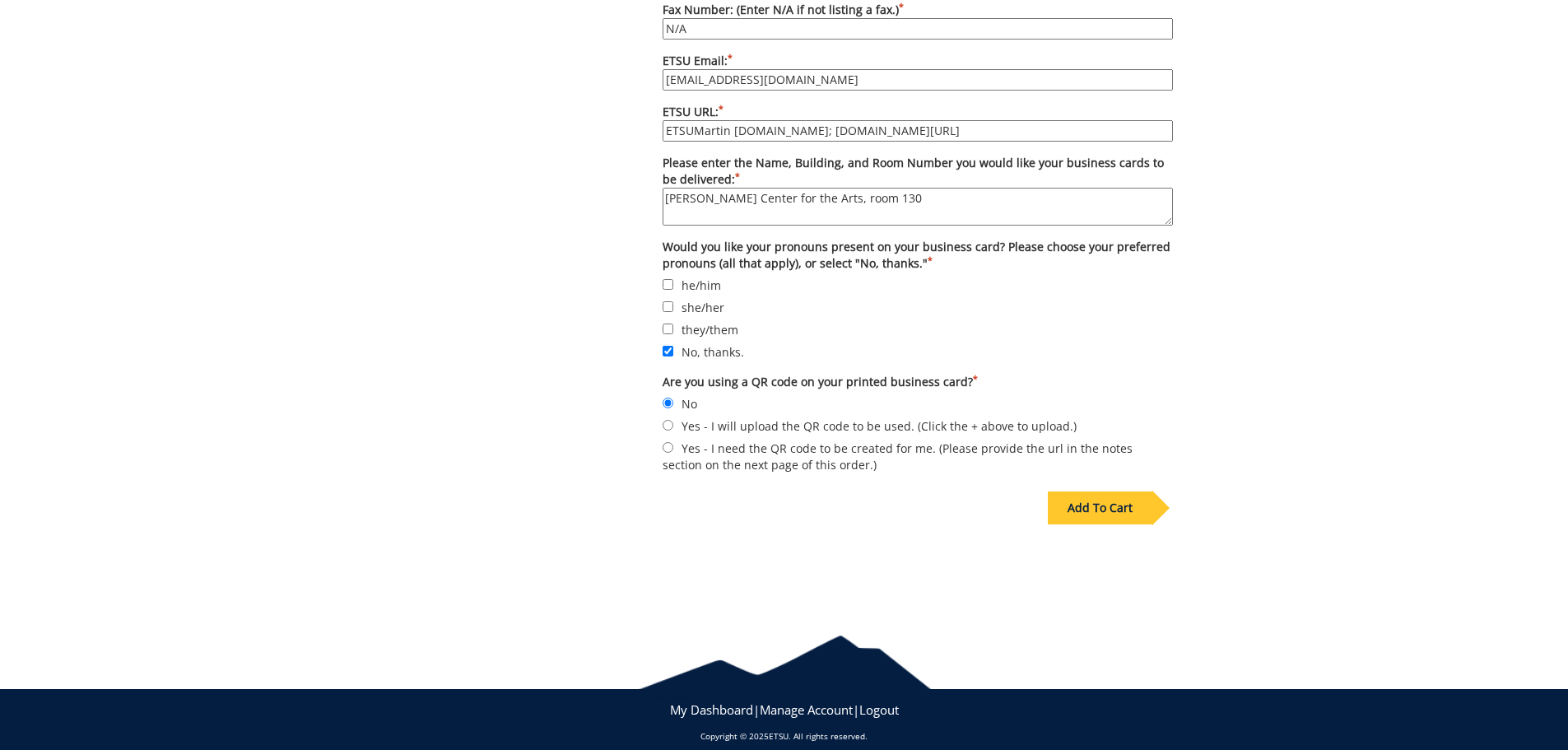
click at [1109, 496] on div "Add To Cart" at bounding box center [1099, 508] width 105 height 33
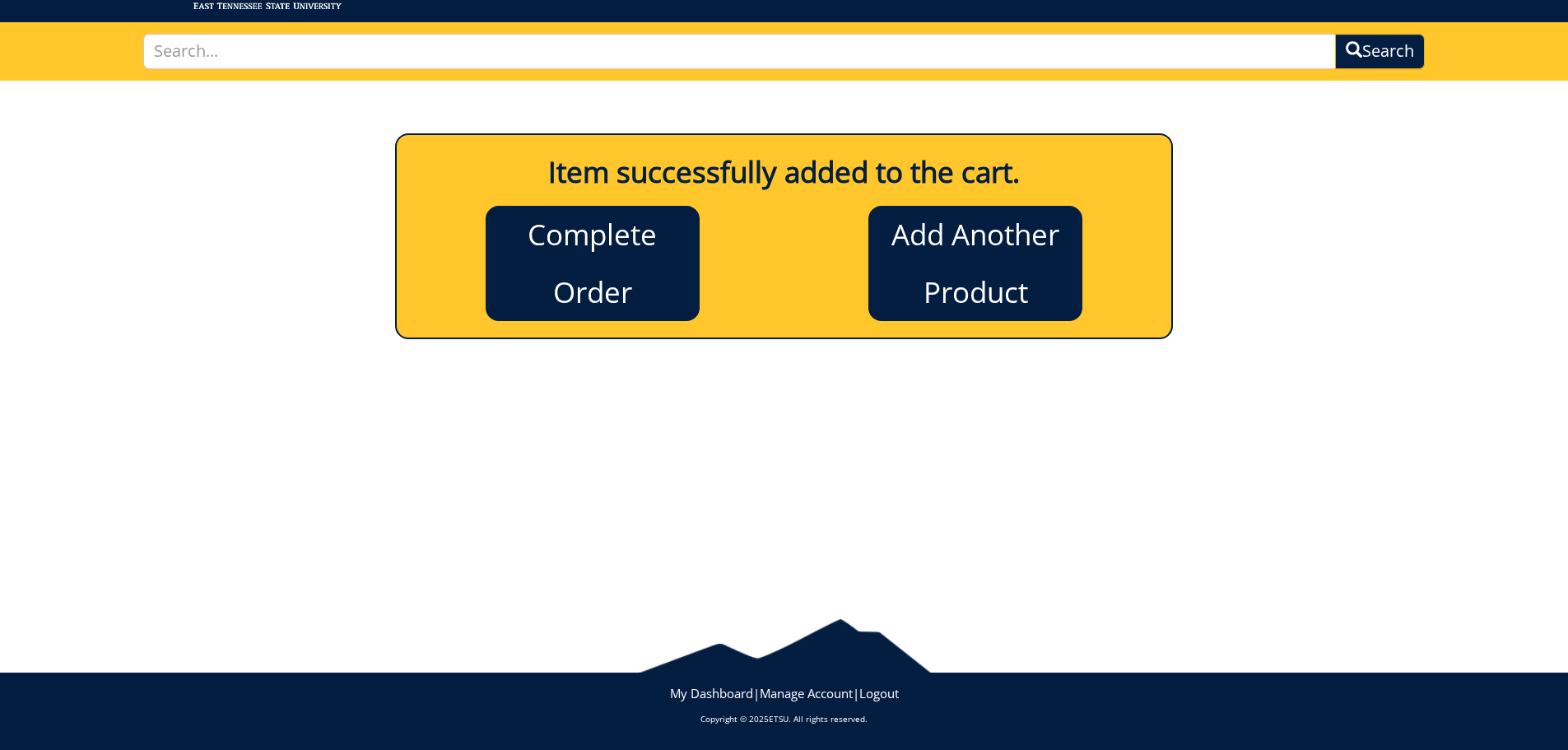
scroll to position [91, 0]
click at [581, 247] on link "Complete Order" at bounding box center [592, 263] width 214 height 115
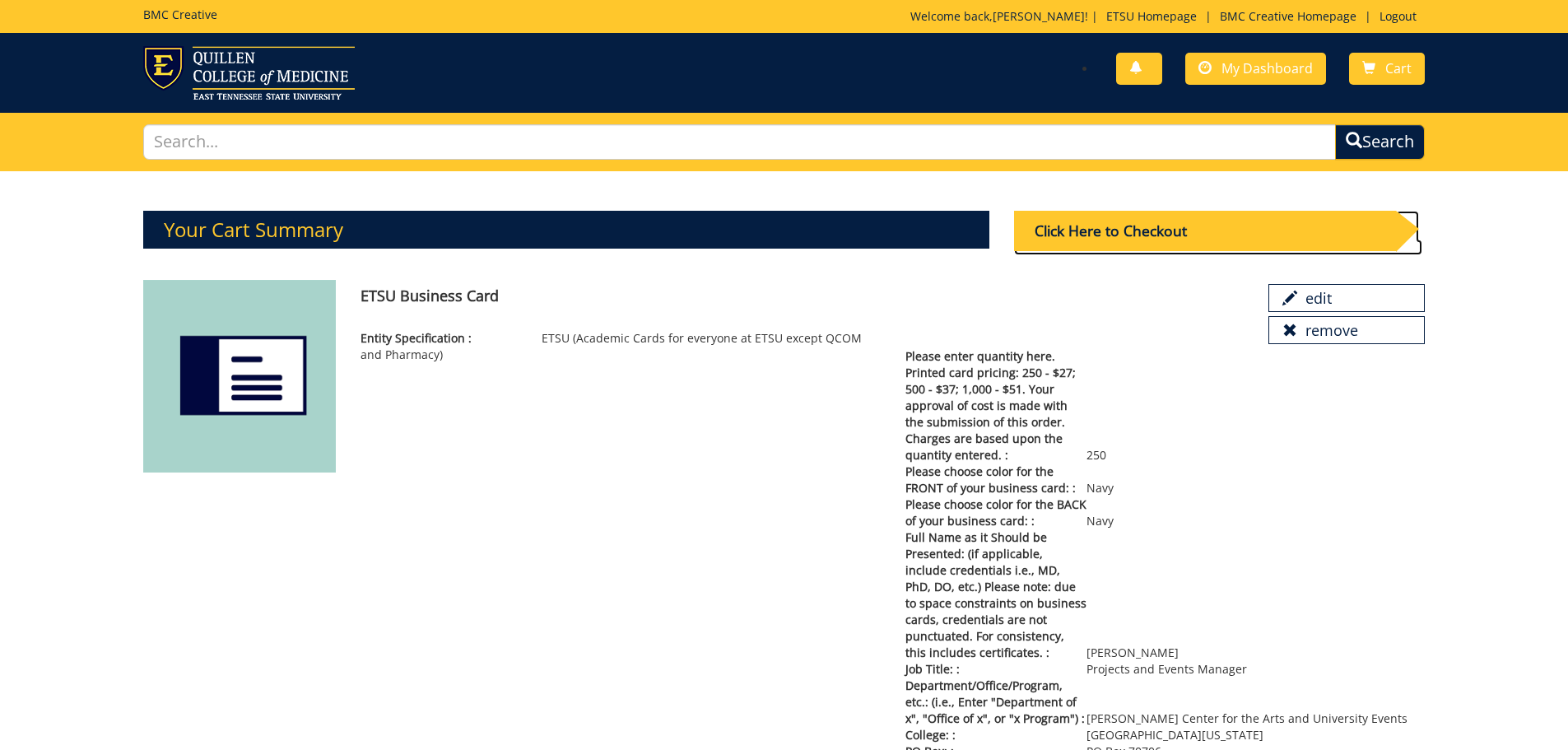
click at [1101, 234] on div "Click Here to Checkout" at bounding box center [1205, 230] width 382 height 41
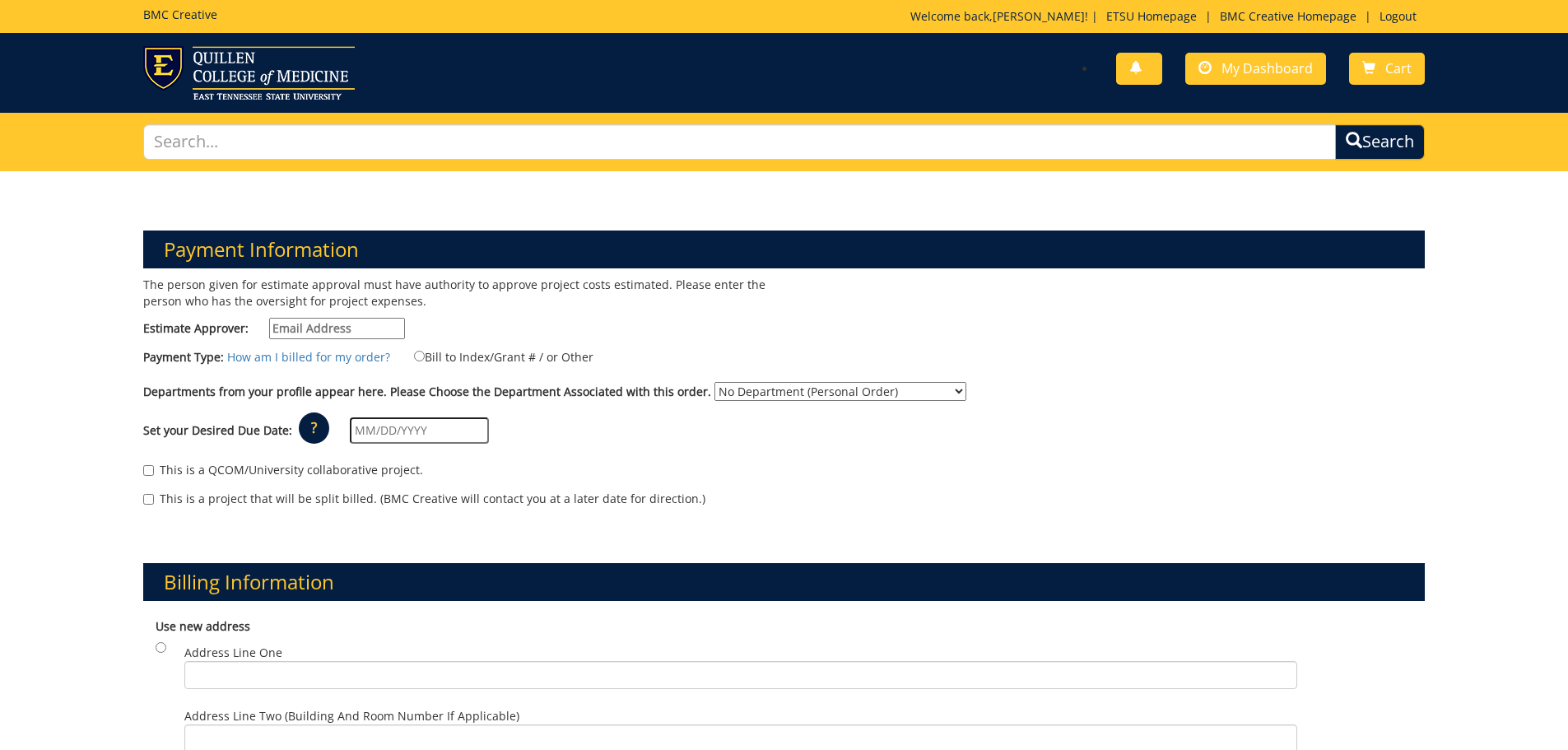
click at [276, 325] on input "Estimate Approver:" at bounding box center [337, 328] width 136 height 22
type input "feltnert@etsu.edu"
type input "PO Box 70706"
type input "1320 State of Franklin Road"
type input "[GEOGRAPHIC_DATA]"
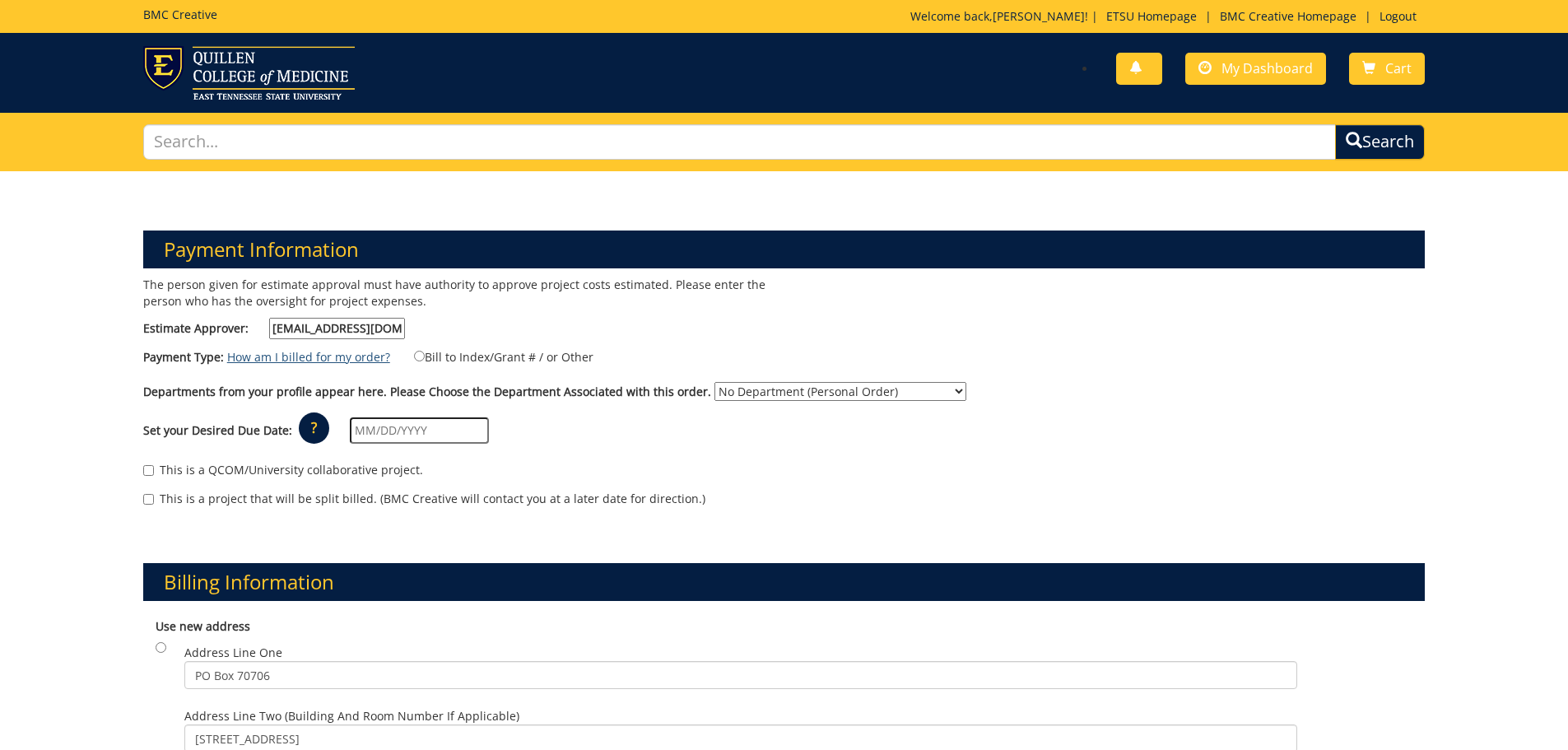
type input "37614"
click at [414, 353] on input "Bill to Index/Grant # / or Other" at bounding box center [419, 356] width 10 height 10
radio input "true"
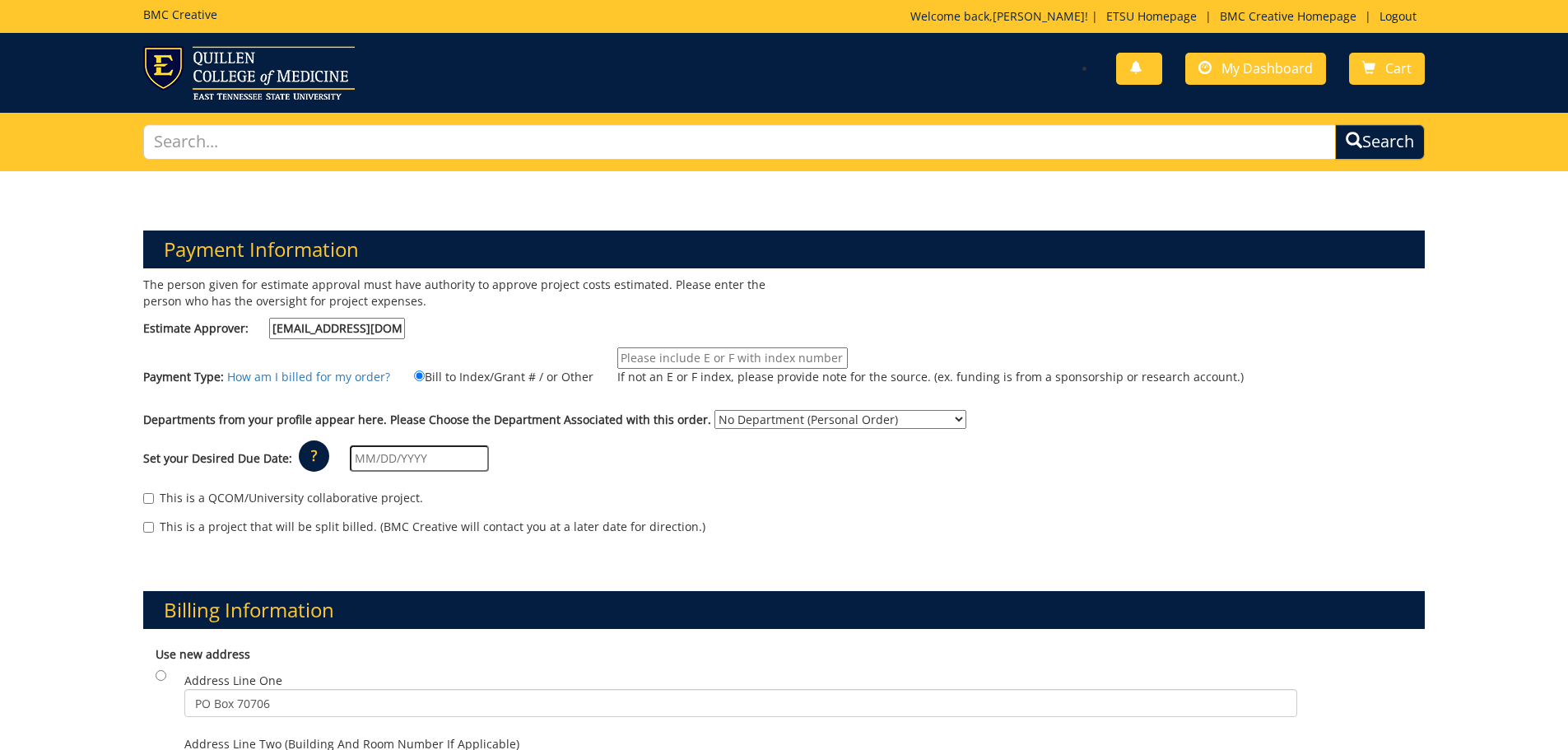
click at [640, 360] on input "If not an E or F index, please provide note for the source. (ex. funding is fro…" at bounding box center [732, 358] width 230 height 22
type input "10-28400-100000-100-75450-450-999-999"
click at [756, 421] on select "No Department (Personal Order) Martin Center for the Arts (MCA)" at bounding box center [840, 419] width 252 height 19
select select "271"
click at [714, 409] on select "No Department (Personal Order) Martin Center for the Arts (MCA)" at bounding box center [840, 419] width 252 height 19
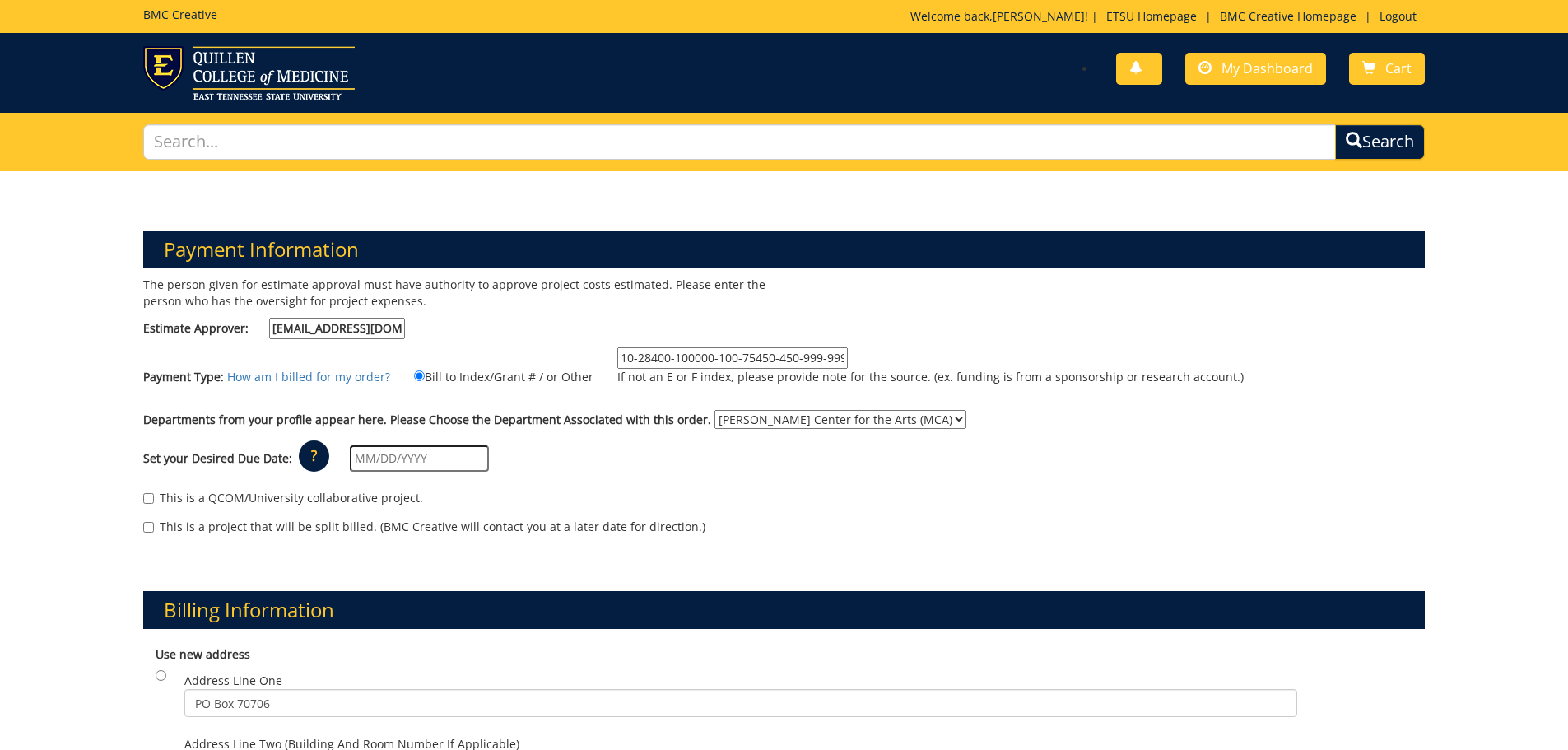
click at [454, 458] on input "text" at bounding box center [419, 458] width 139 height 26
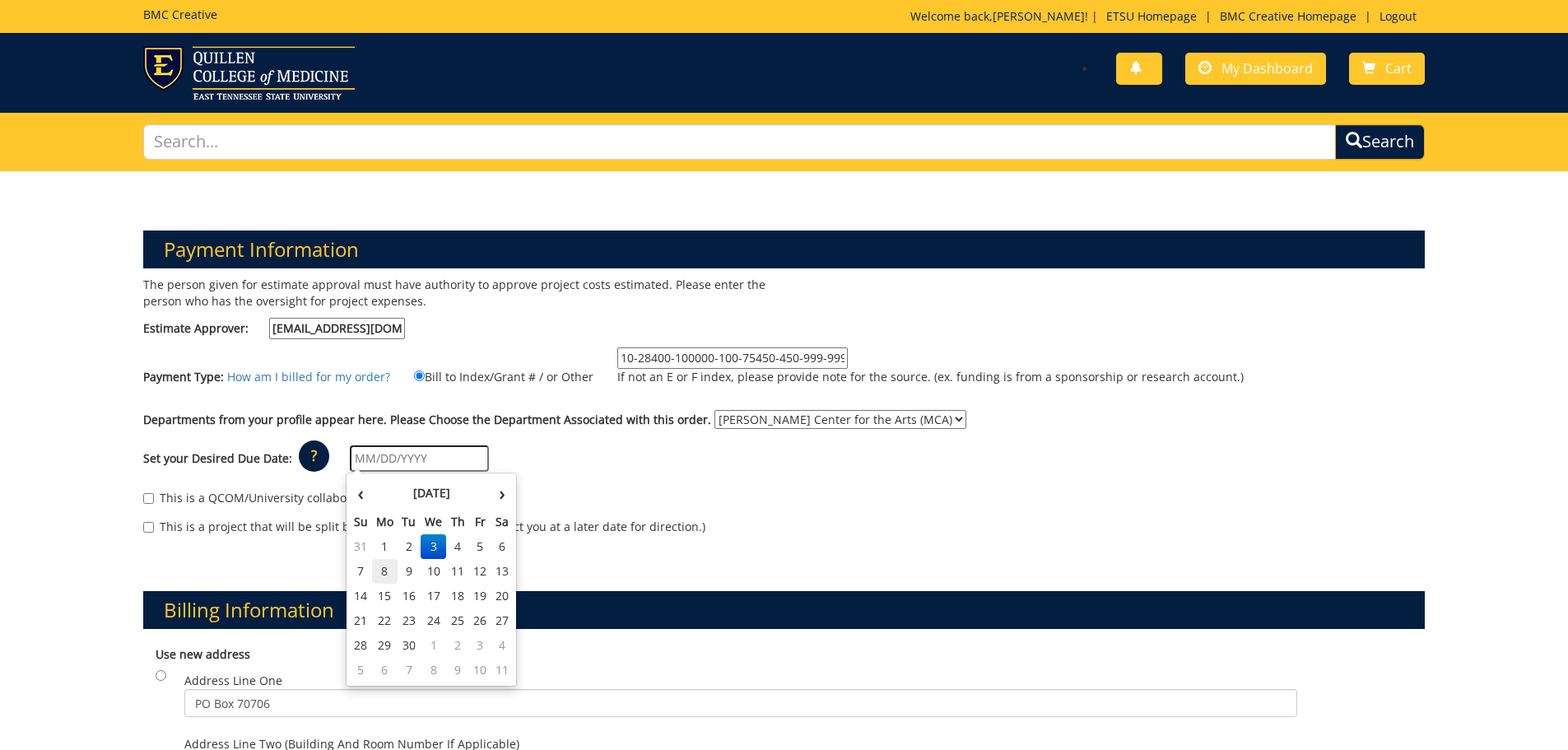
click at [382, 570] on td "8" at bounding box center [385, 571] width 26 height 25
type input "[DATE]"
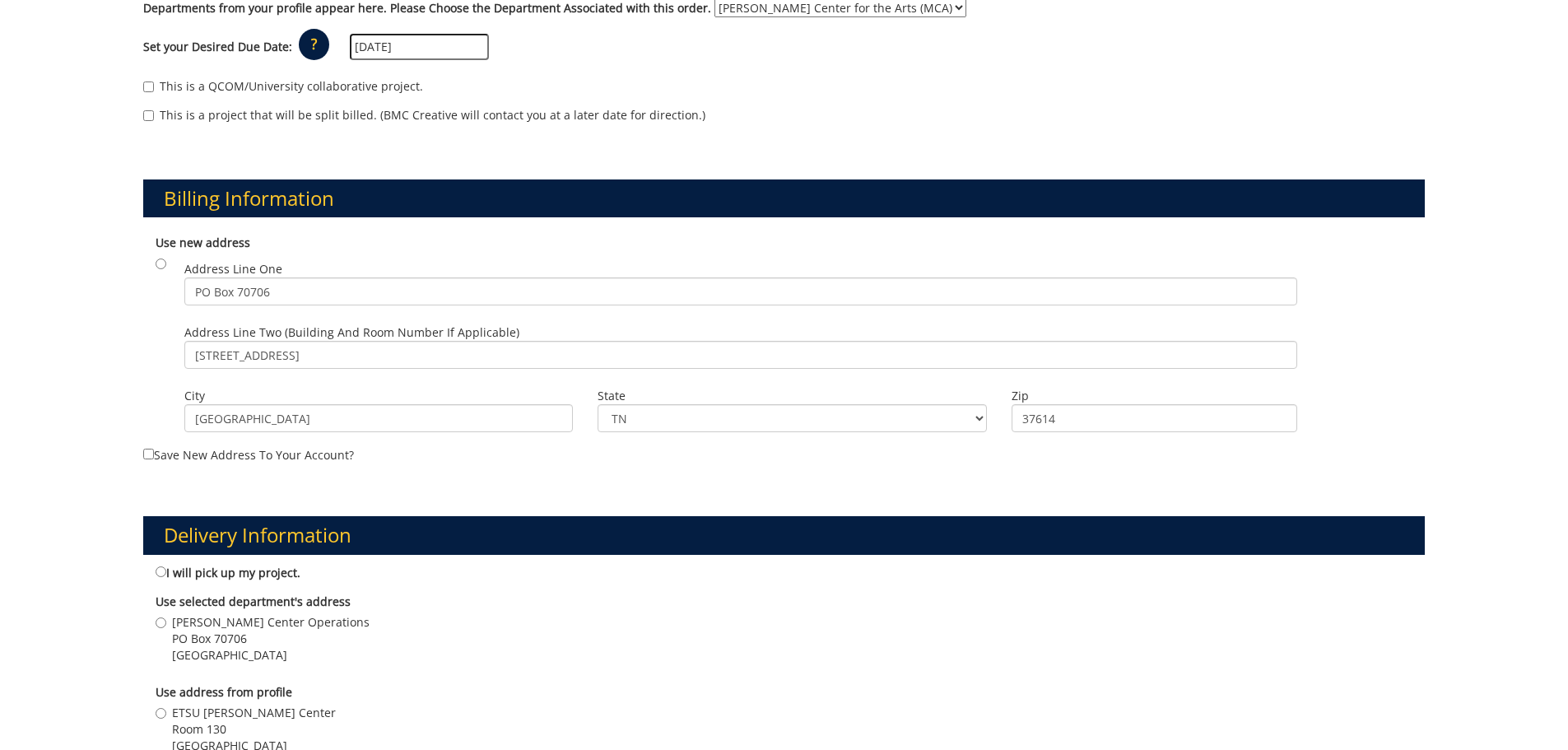
scroll to position [493, 0]
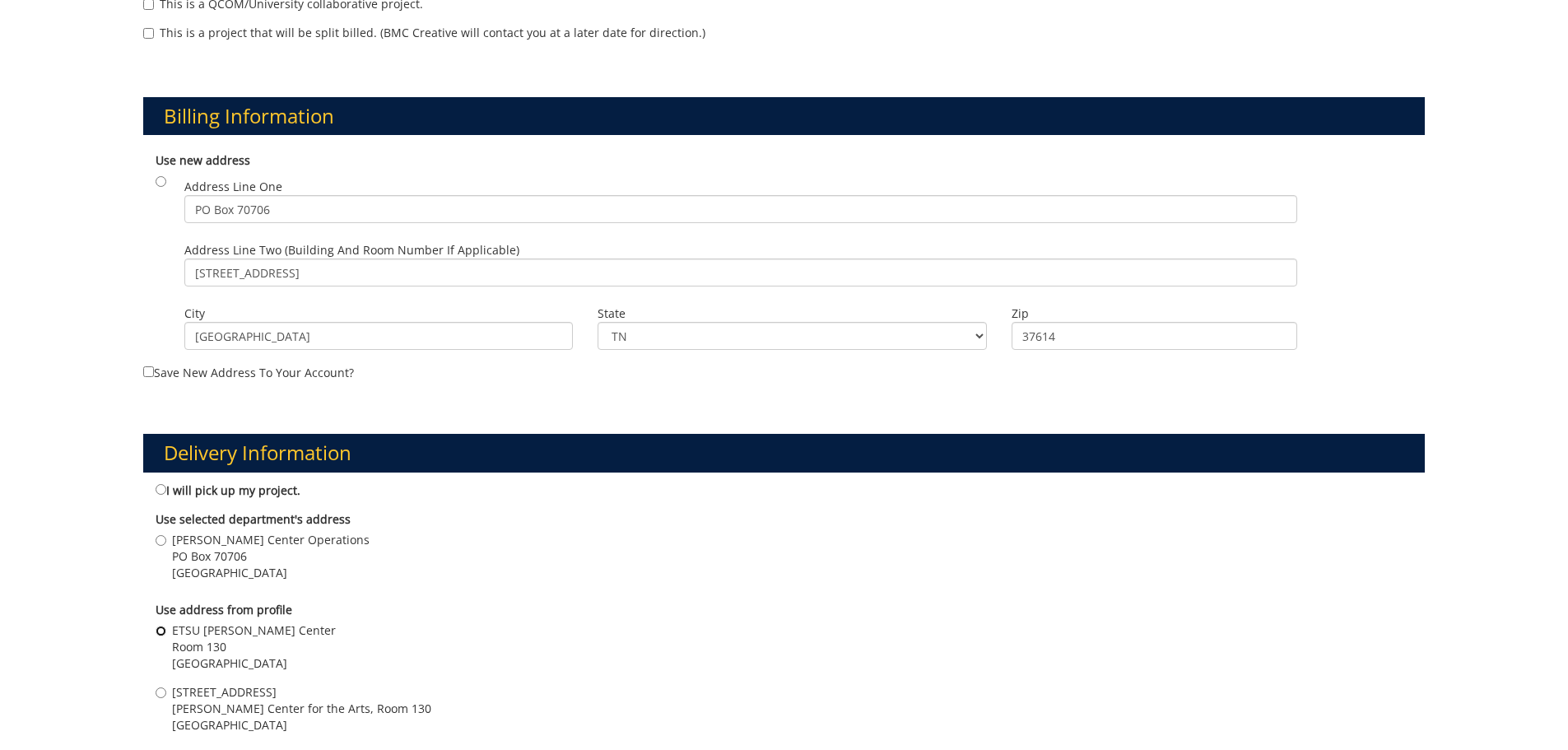
click at [158, 629] on input "ETSU Martin Center Room 130 Johnson City , TN 37614" at bounding box center [160, 630] width 10 height 10
radio input "true"
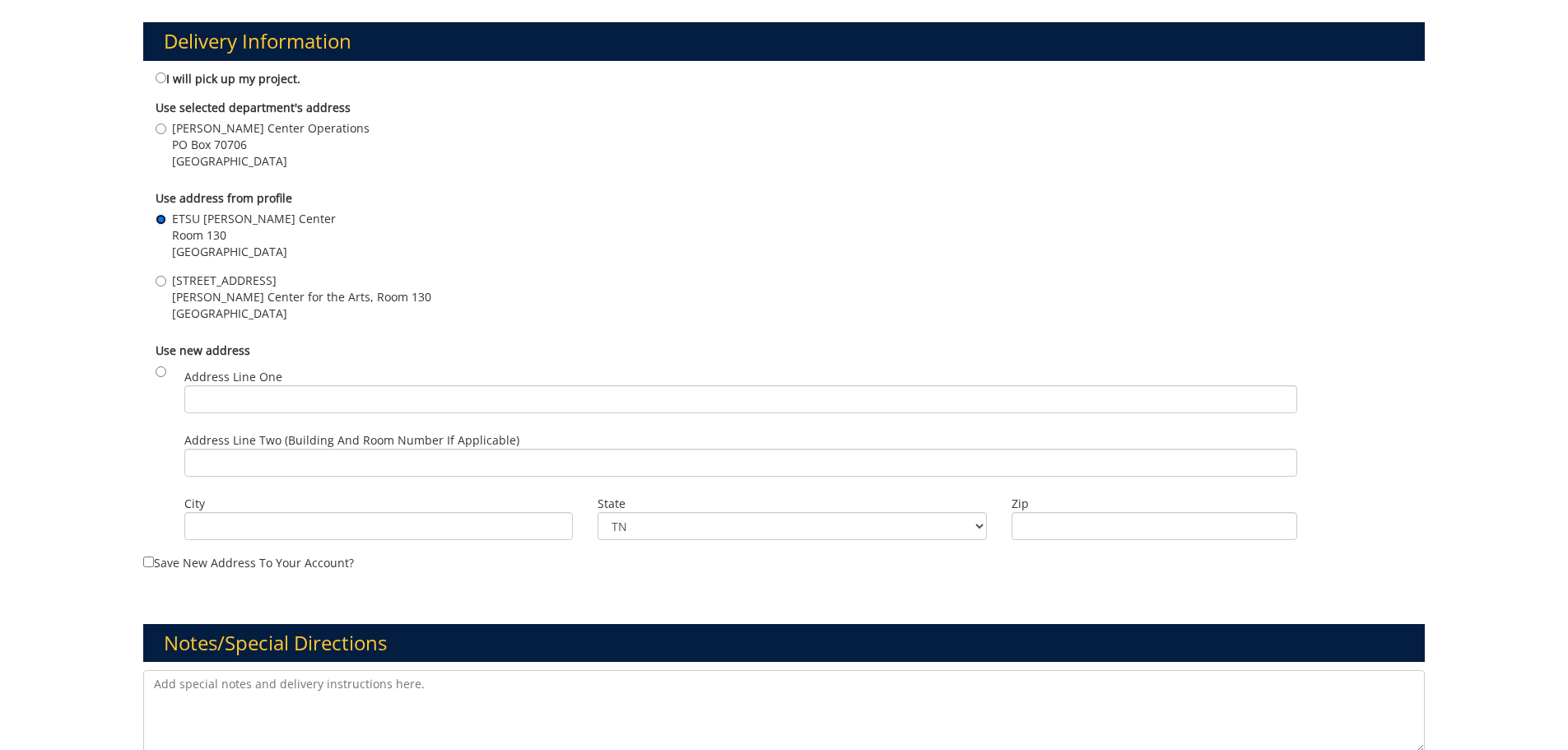
scroll to position [1070, 0]
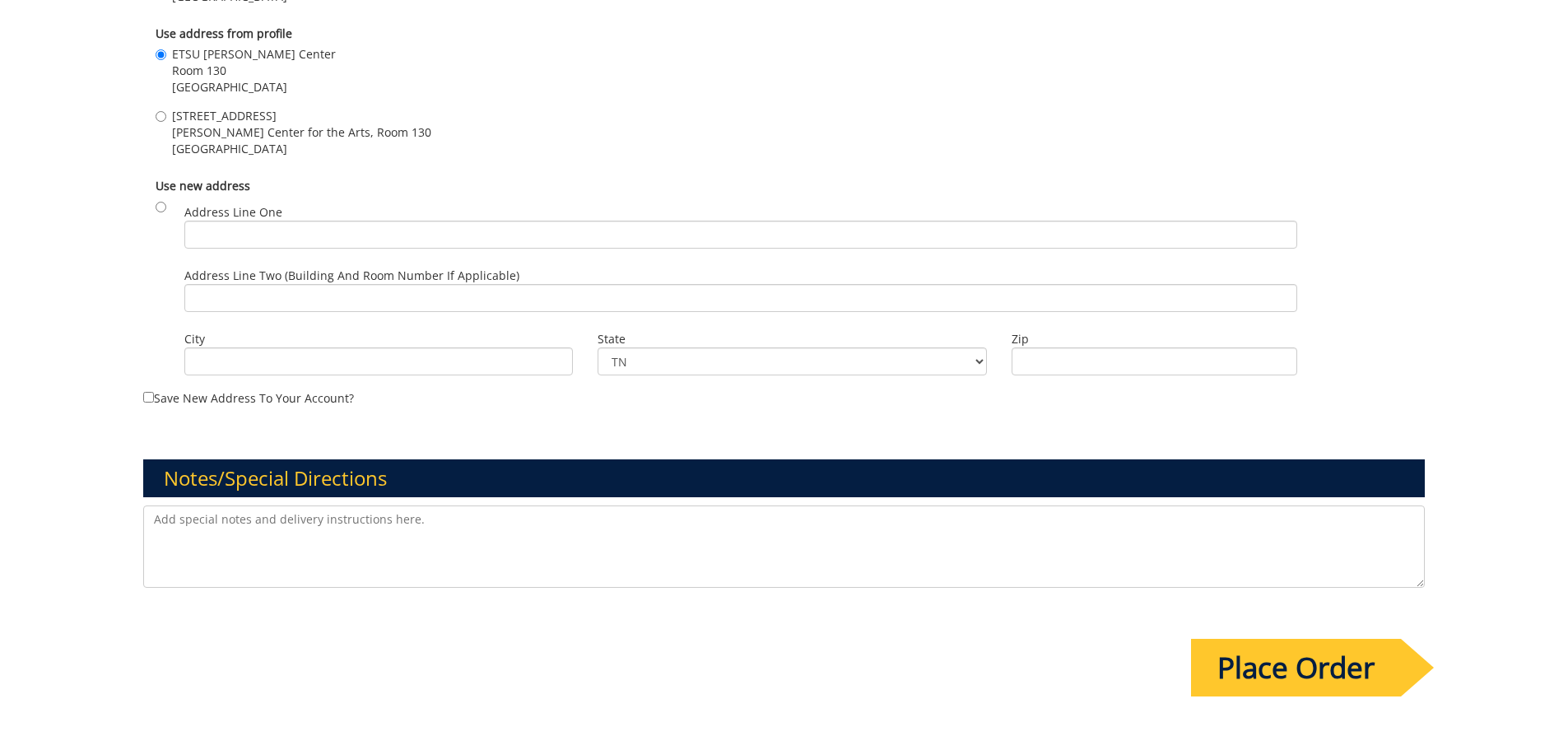
click at [1293, 667] on input "Place Order" at bounding box center [1295, 667] width 209 height 58
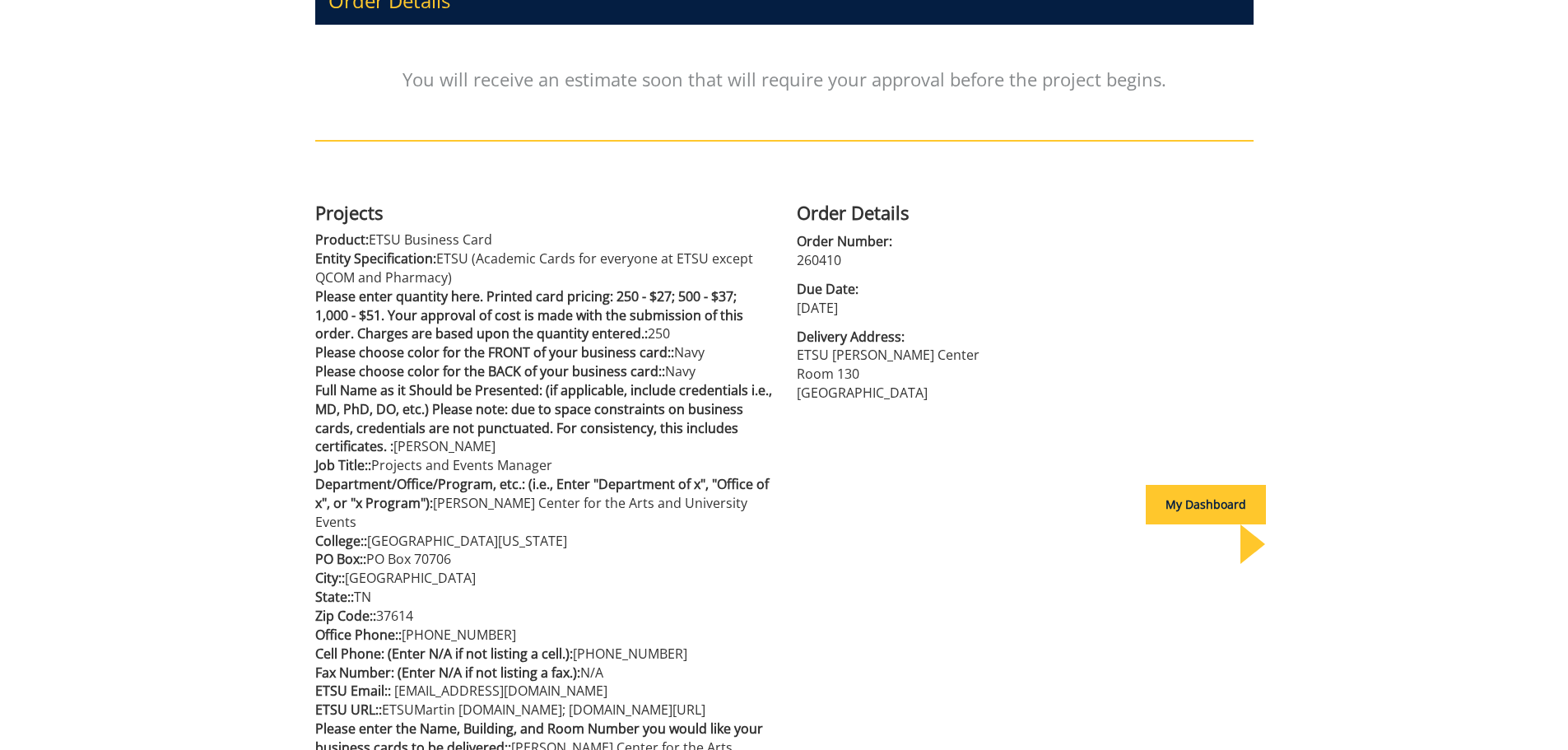
scroll to position [82, 0]
